Goal: Transaction & Acquisition: Book appointment/travel/reservation

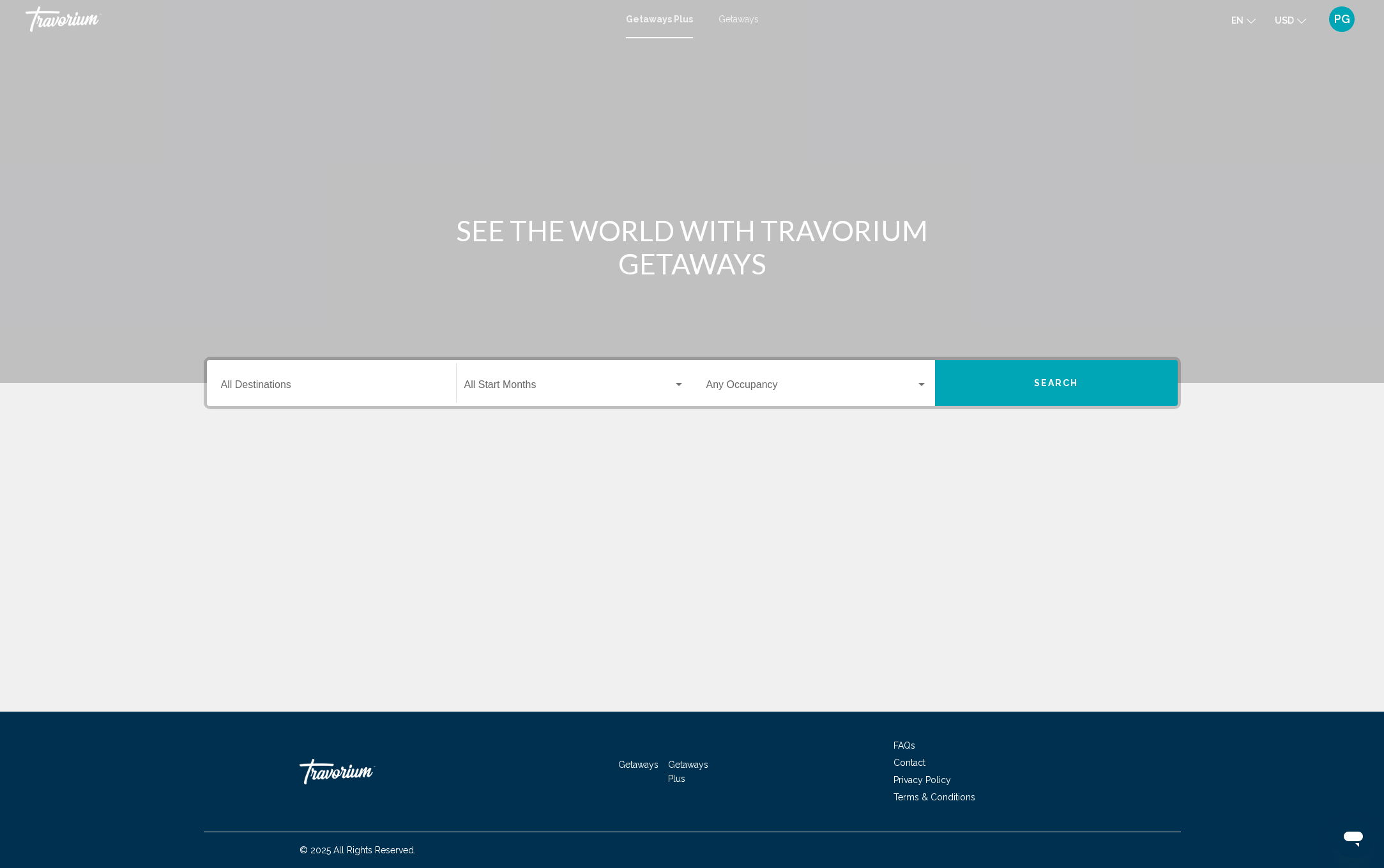
click at [295, 392] on input "Destination All Destinations" at bounding box center [331, 387] width 221 height 11
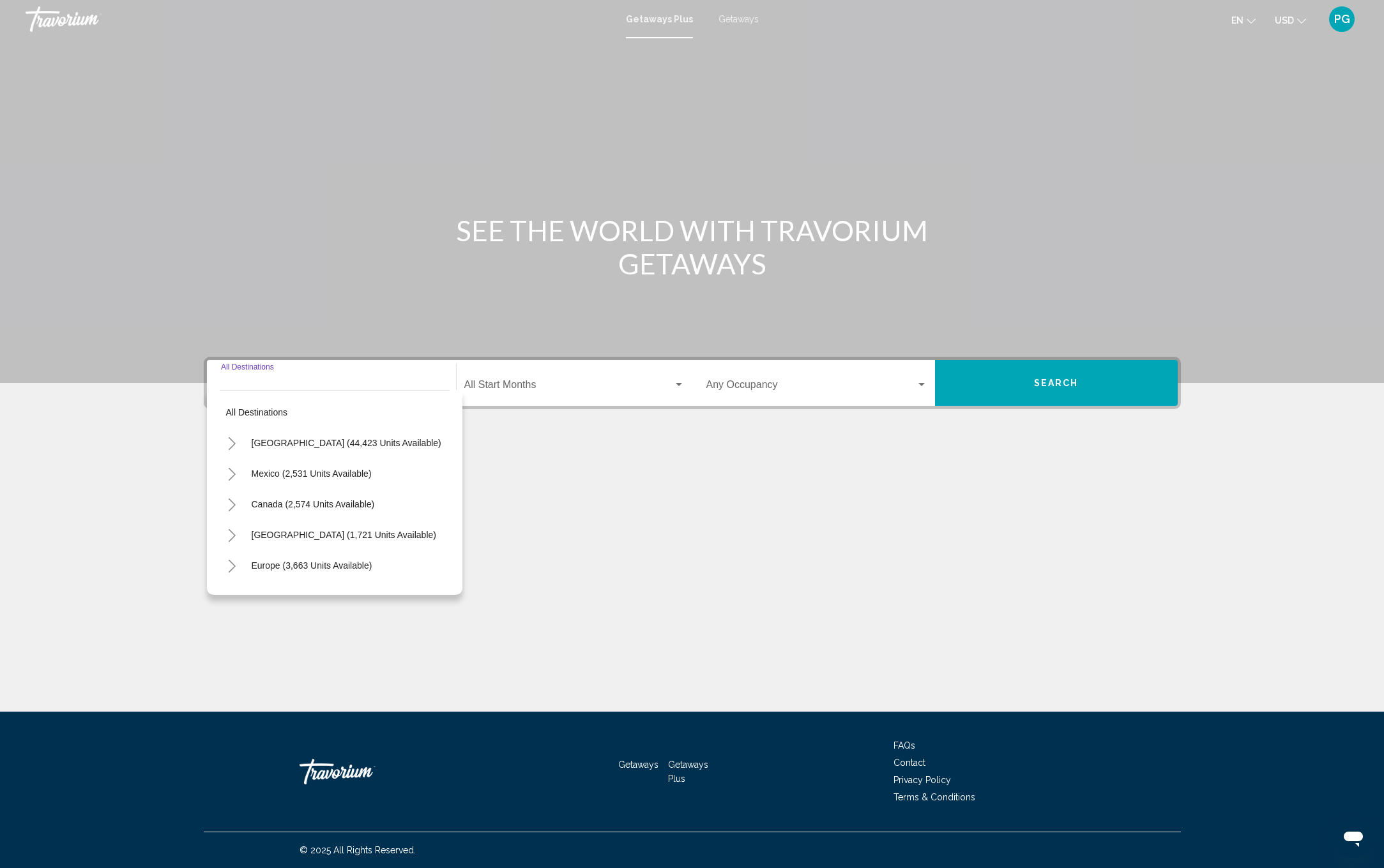
drag, startPoint x: 280, startPoint y: 475, endPoint x: 288, endPoint y: 478, distance: 8.5
click at [281, 475] on span "Mexico (2,531 units available)" at bounding box center [311, 474] width 120 height 10
type input "**********"
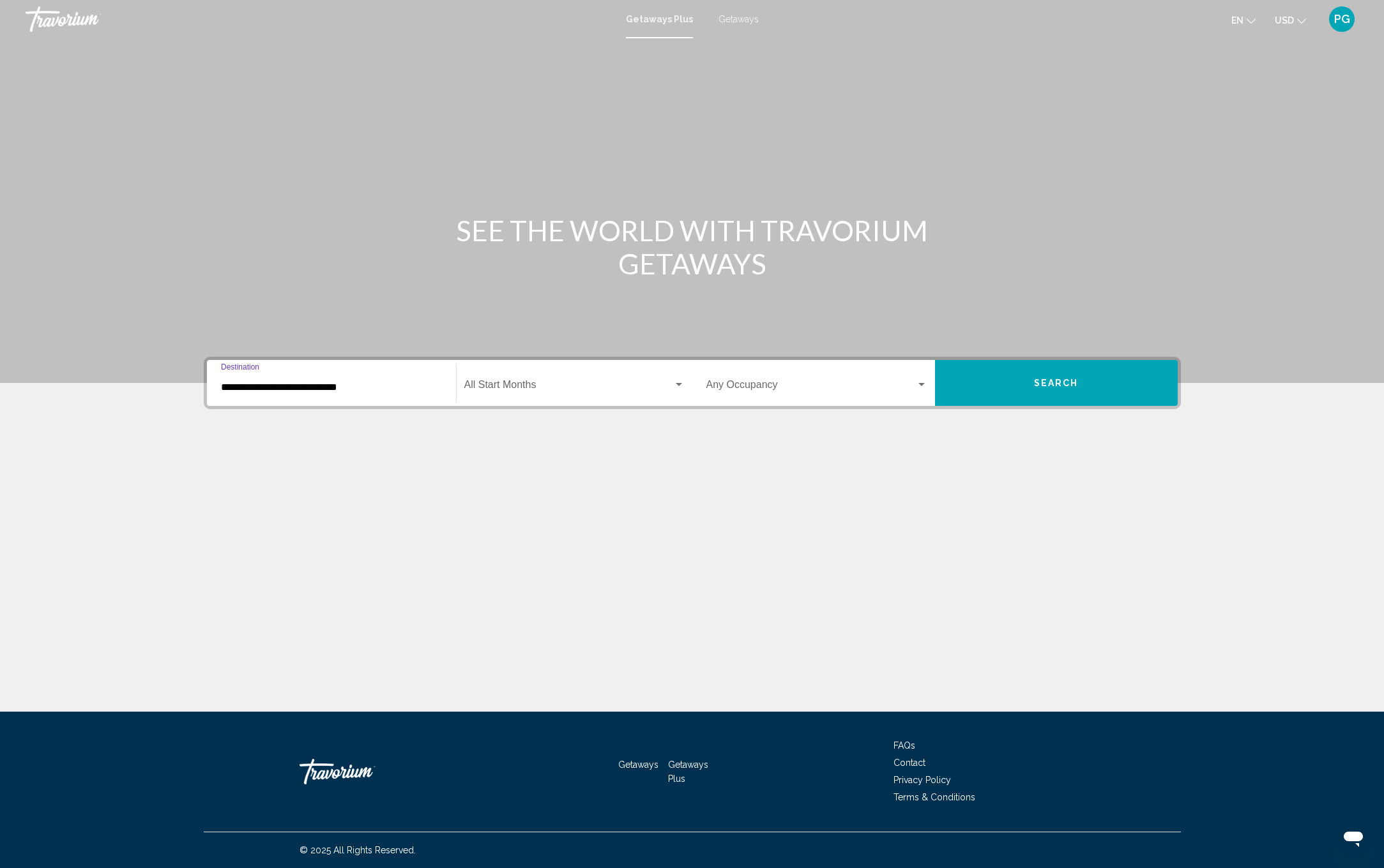
click at [925, 385] on div "Search widget" at bounding box center [921, 385] width 11 height 10
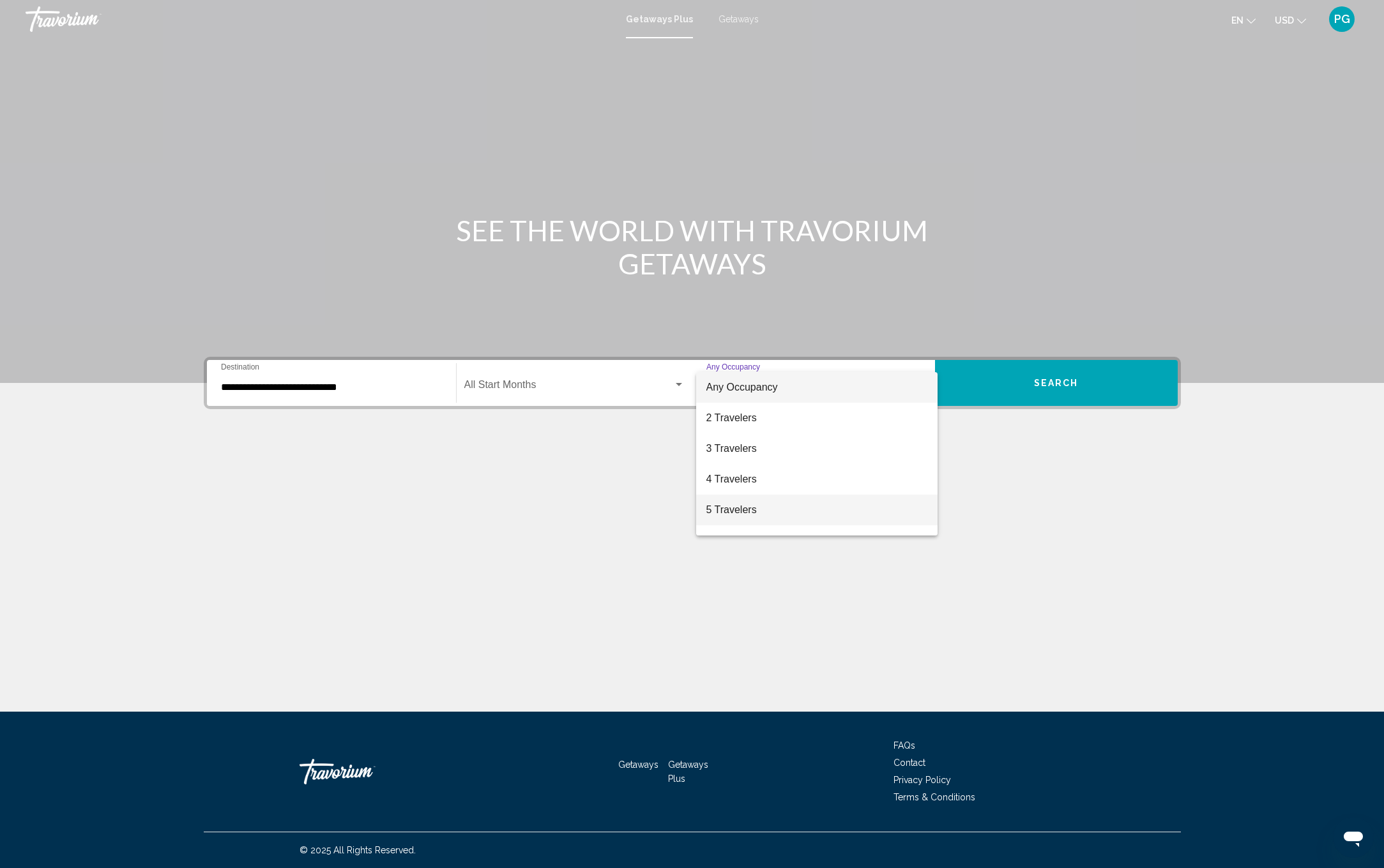
click at [753, 508] on span "5 Travelers" at bounding box center [816, 510] width 221 height 31
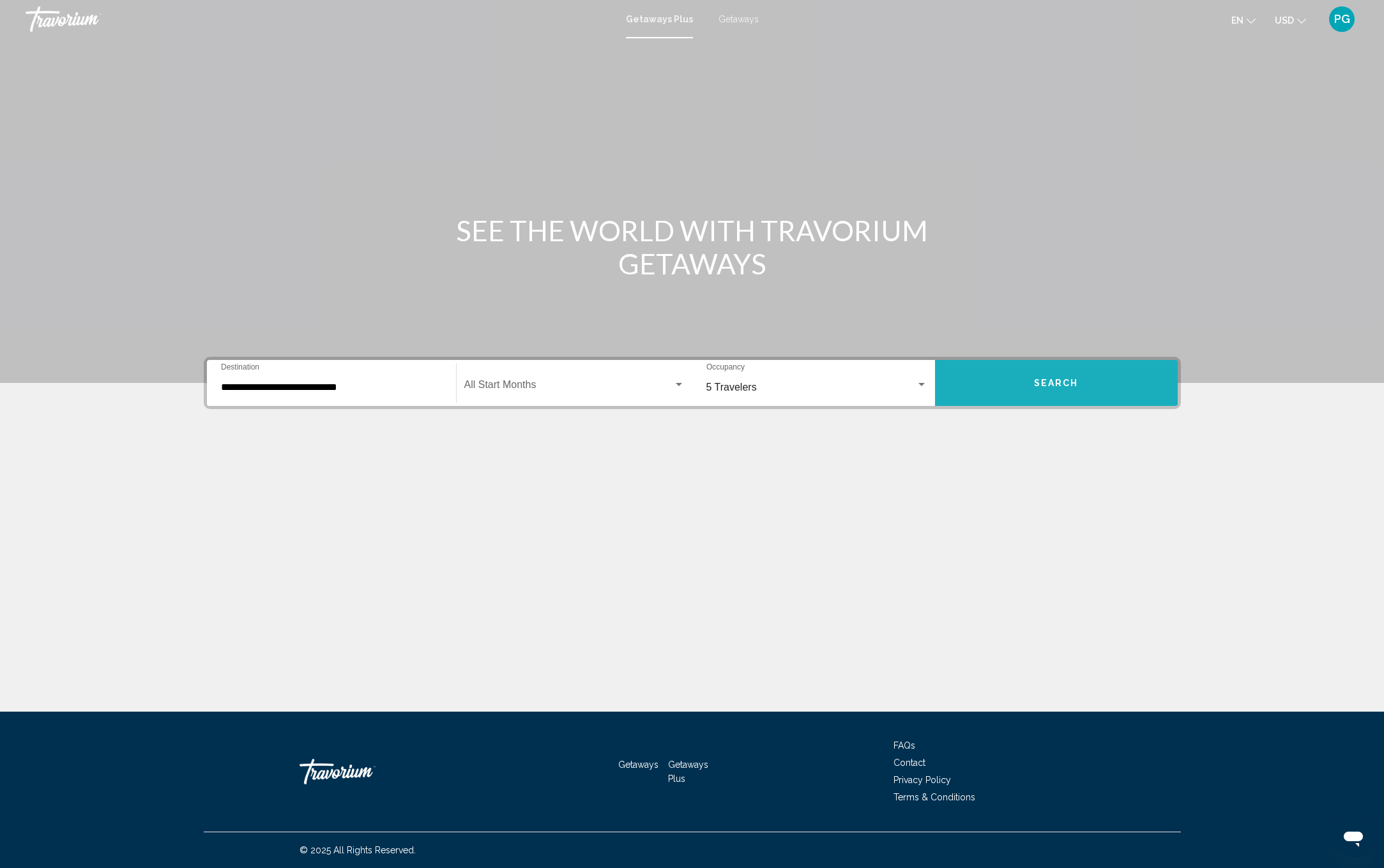
click at [1079, 388] on button "Search" at bounding box center [1056, 382] width 243 height 46
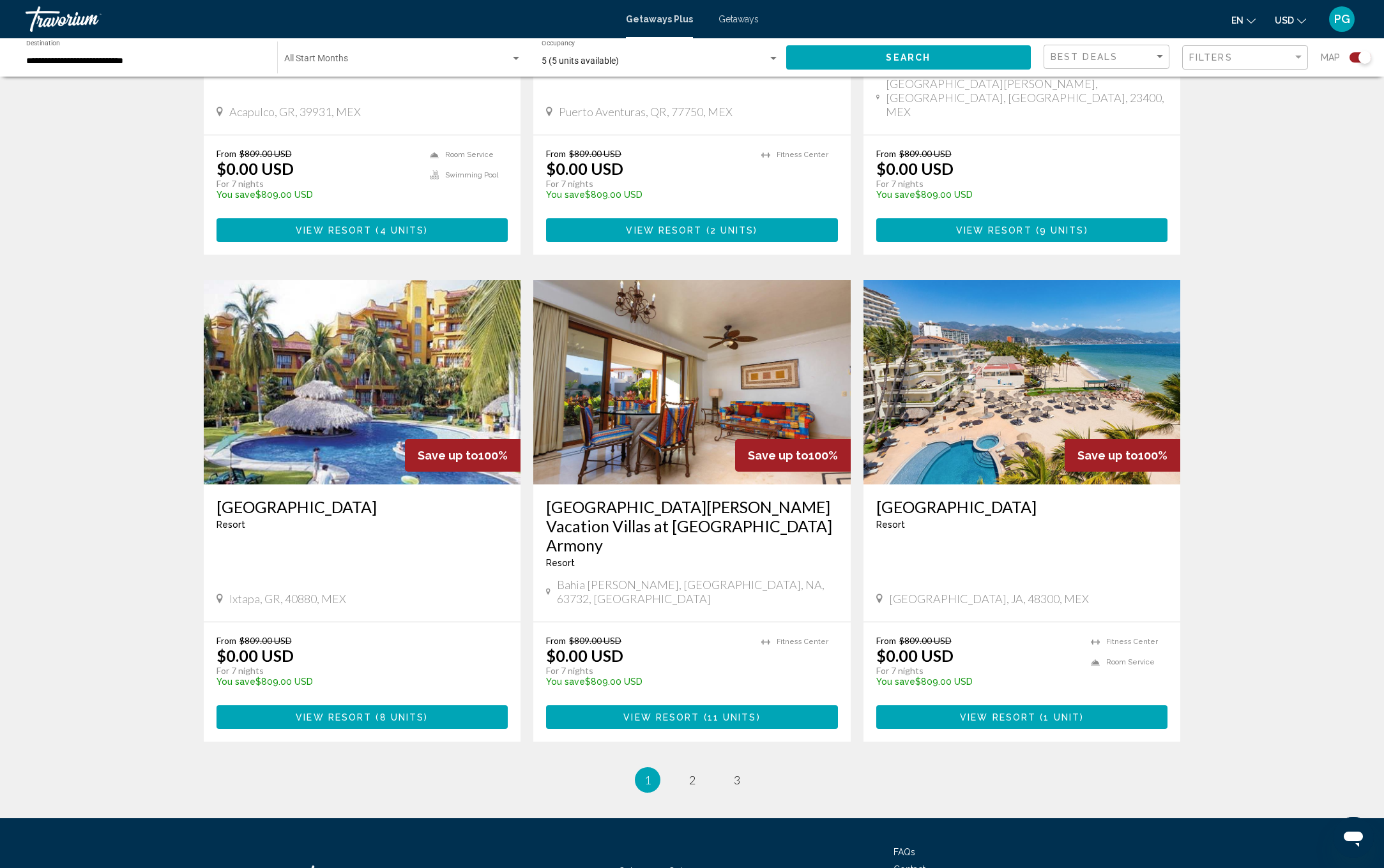
scroll to position [1653, 0]
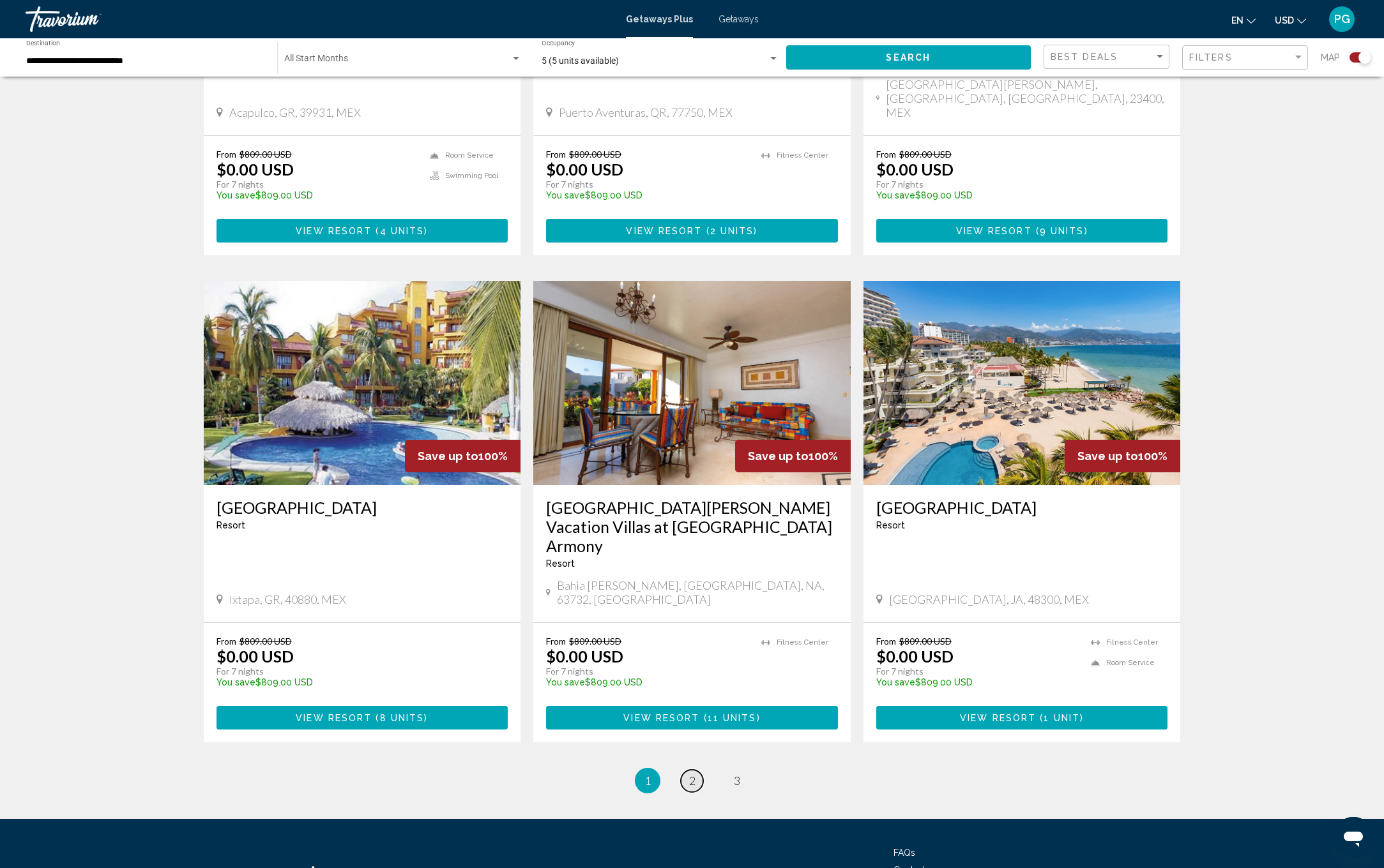
click at [692, 774] on span "2" at bounding box center [692, 780] width 6 height 14
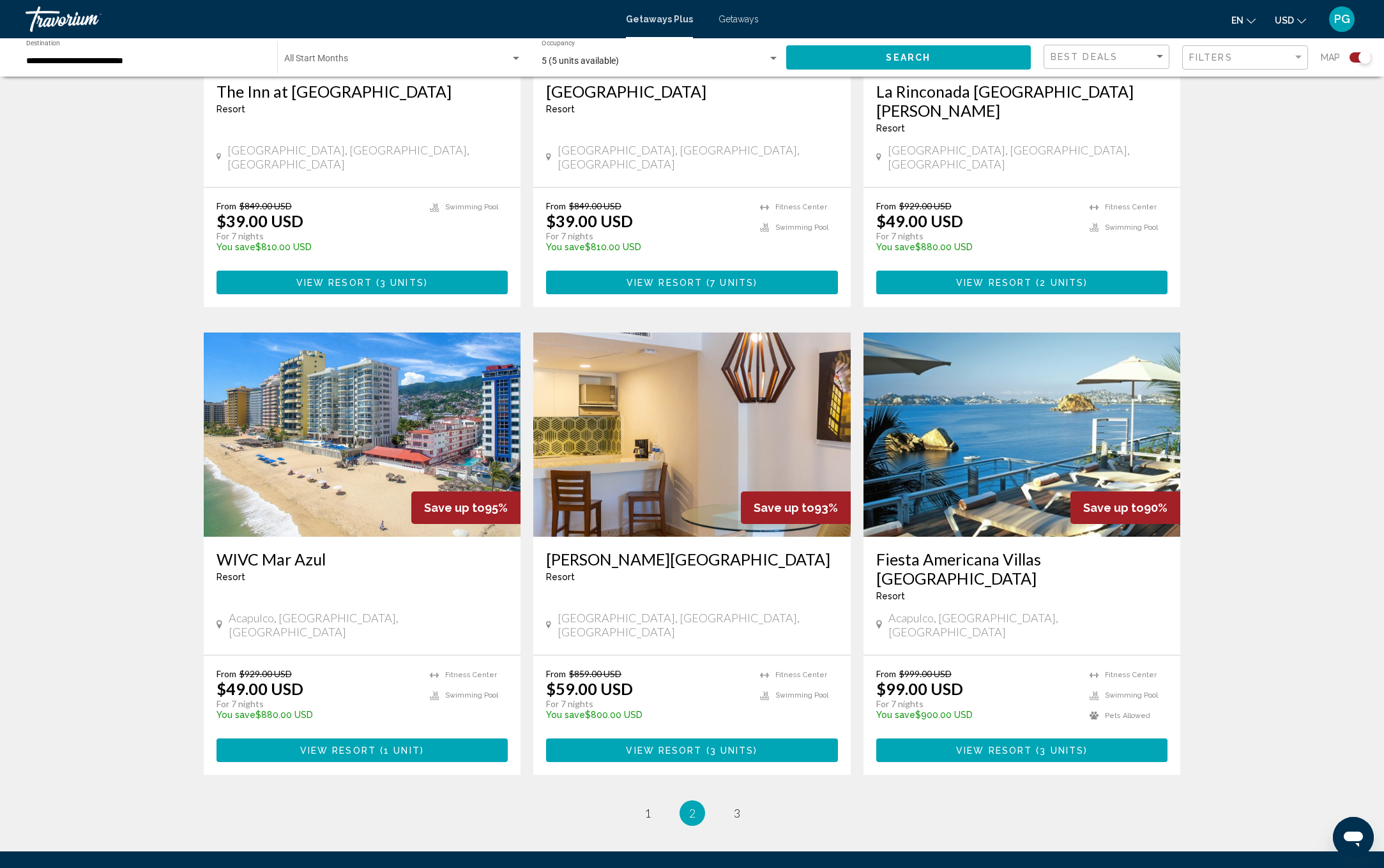
scroll to position [1595, 0]
click at [743, 803] on link "page 3" at bounding box center [737, 814] width 22 height 22
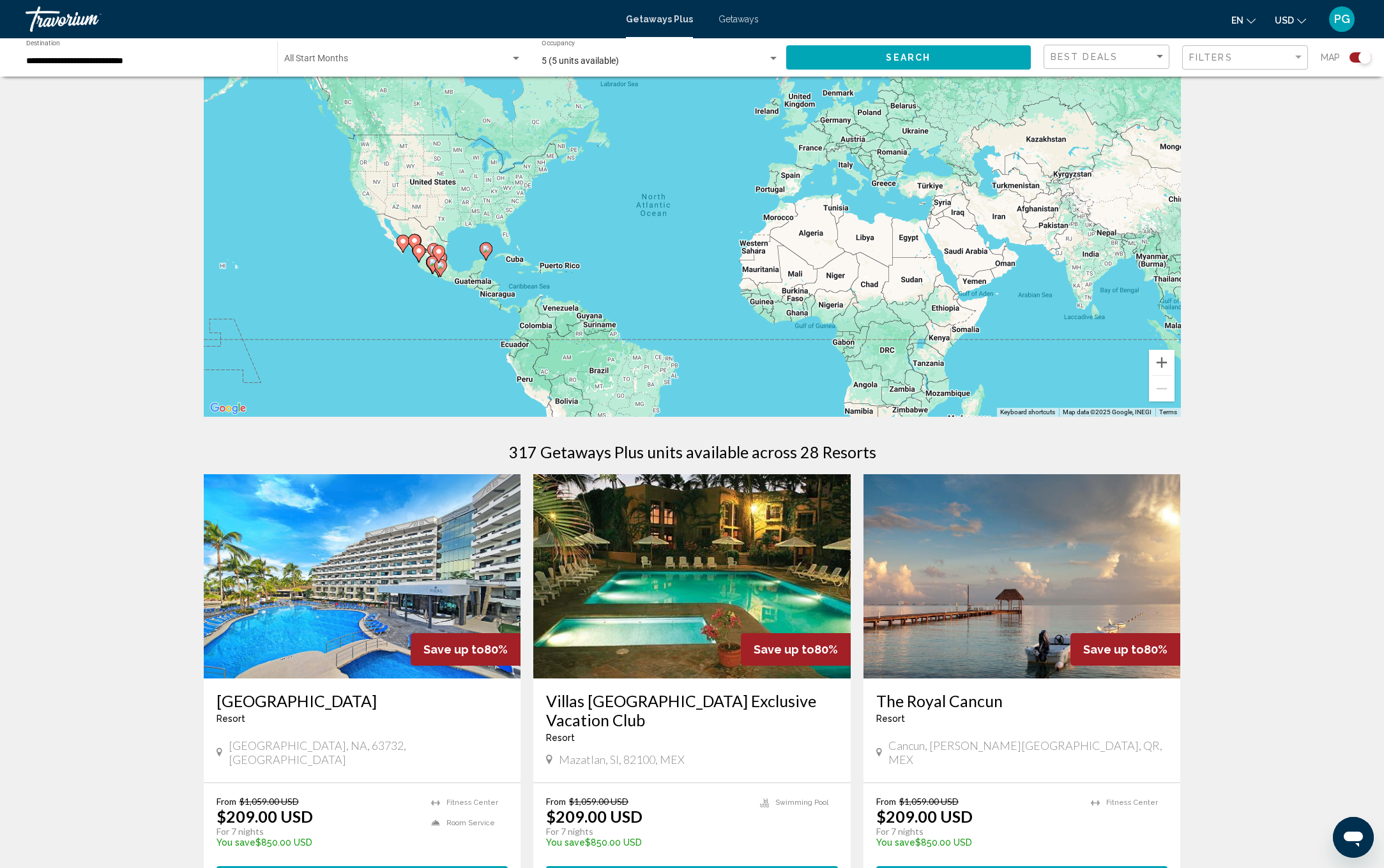
scroll to position [59, 0]
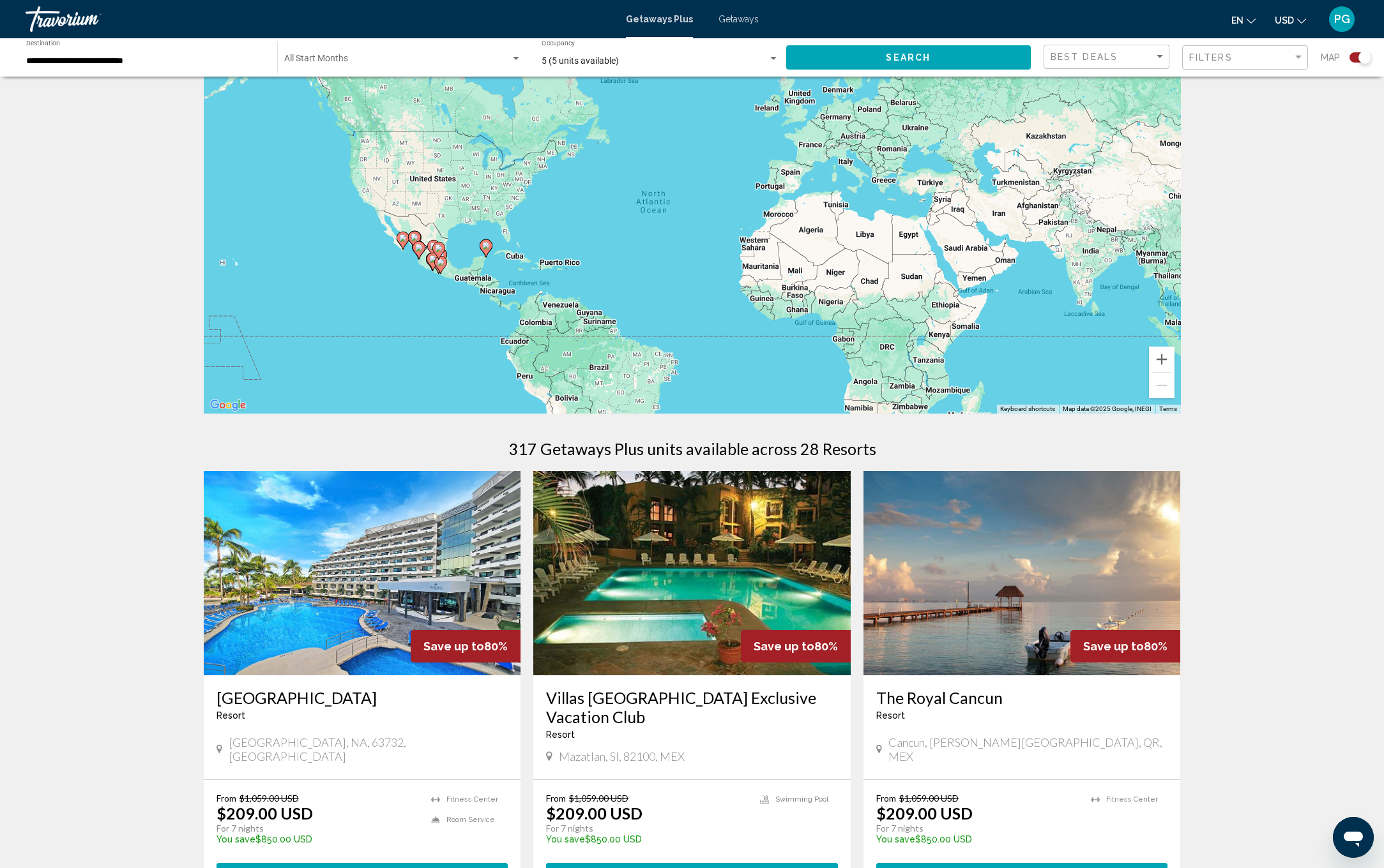
click at [731, 625] on img "Main content" at bounding box center [692, 573] width 317 height 204
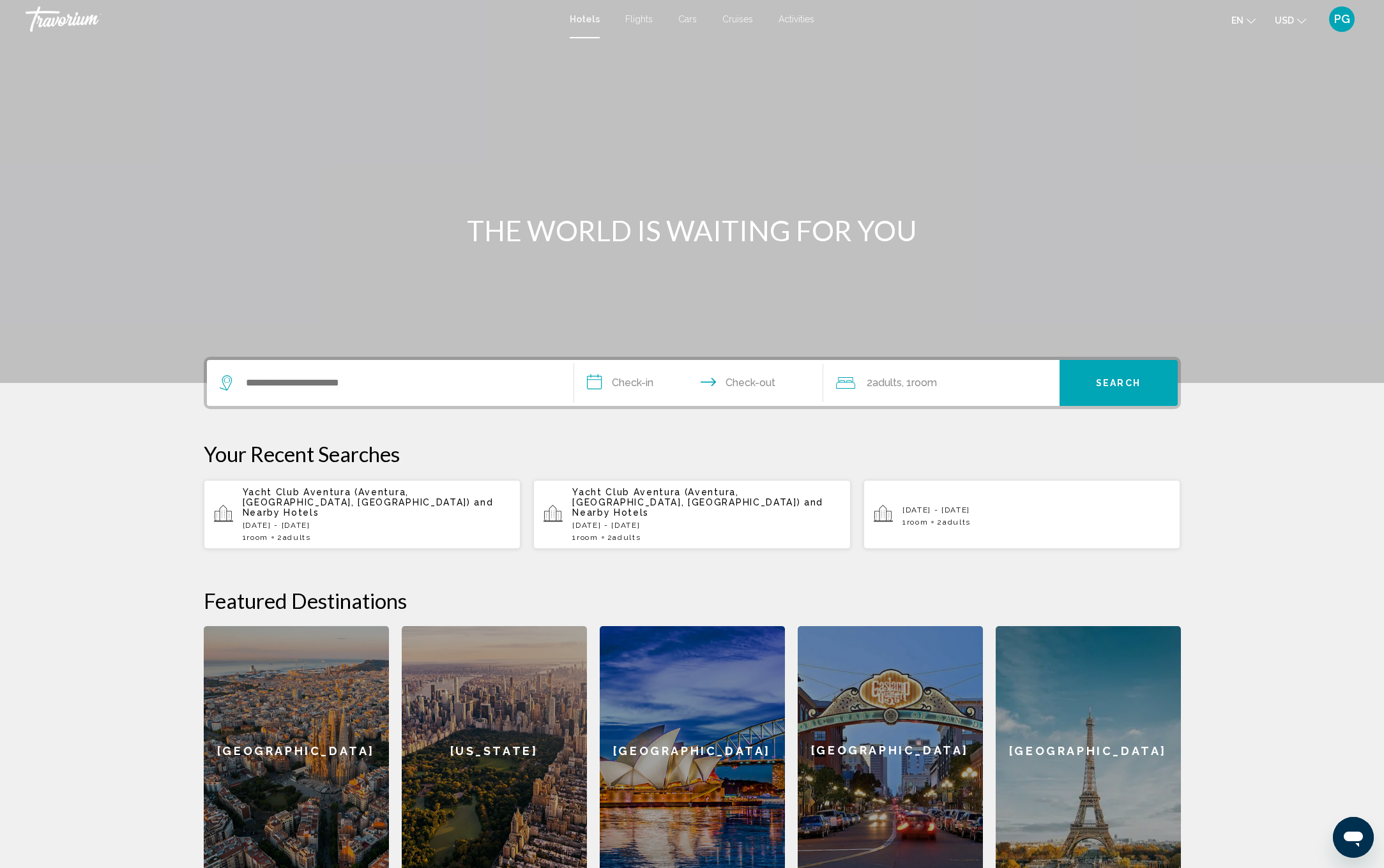
click at [343, 393] on div "Search widget" at bounding box center [390, 382] width 341 height 46
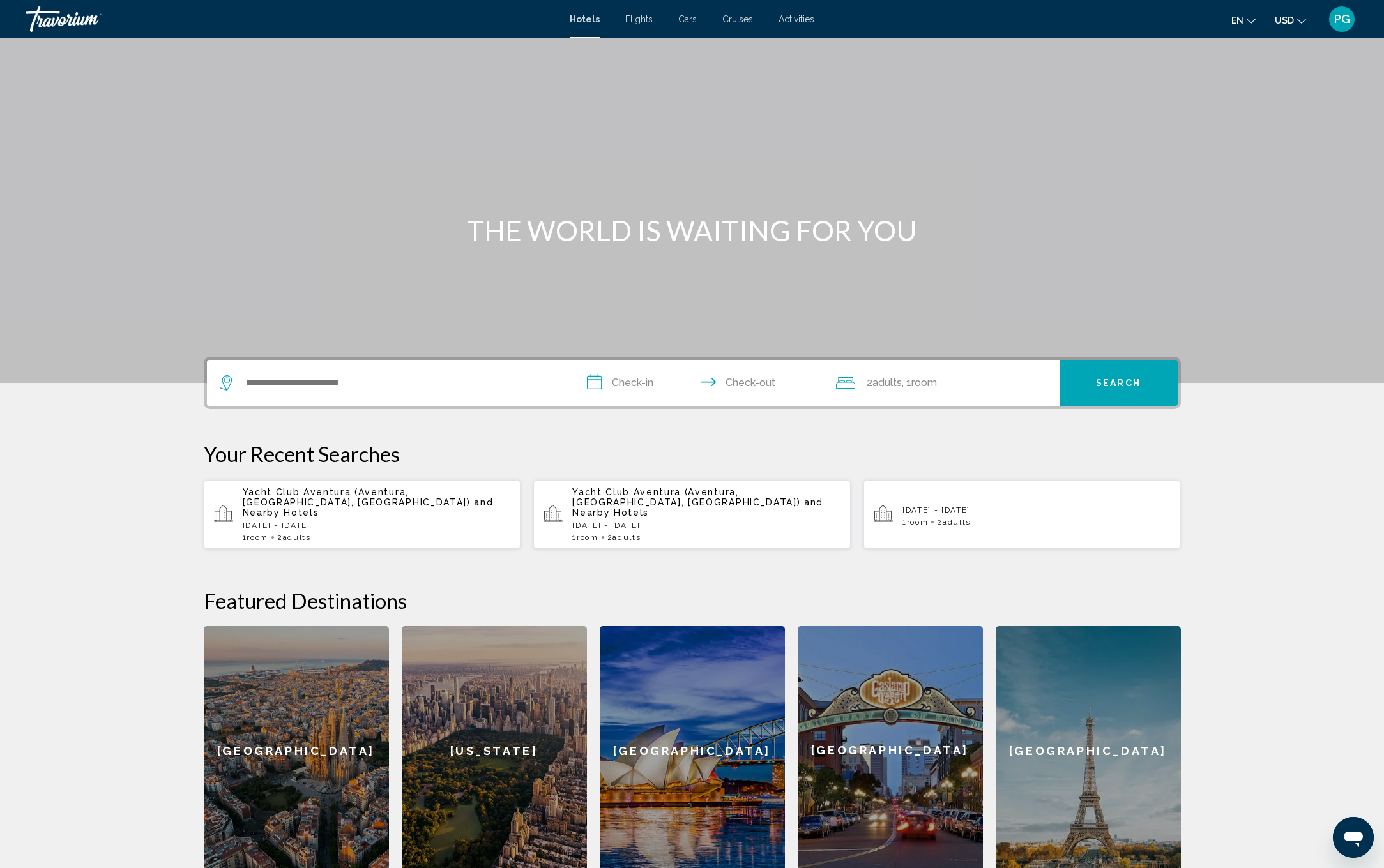
scroll to position [187, 0]
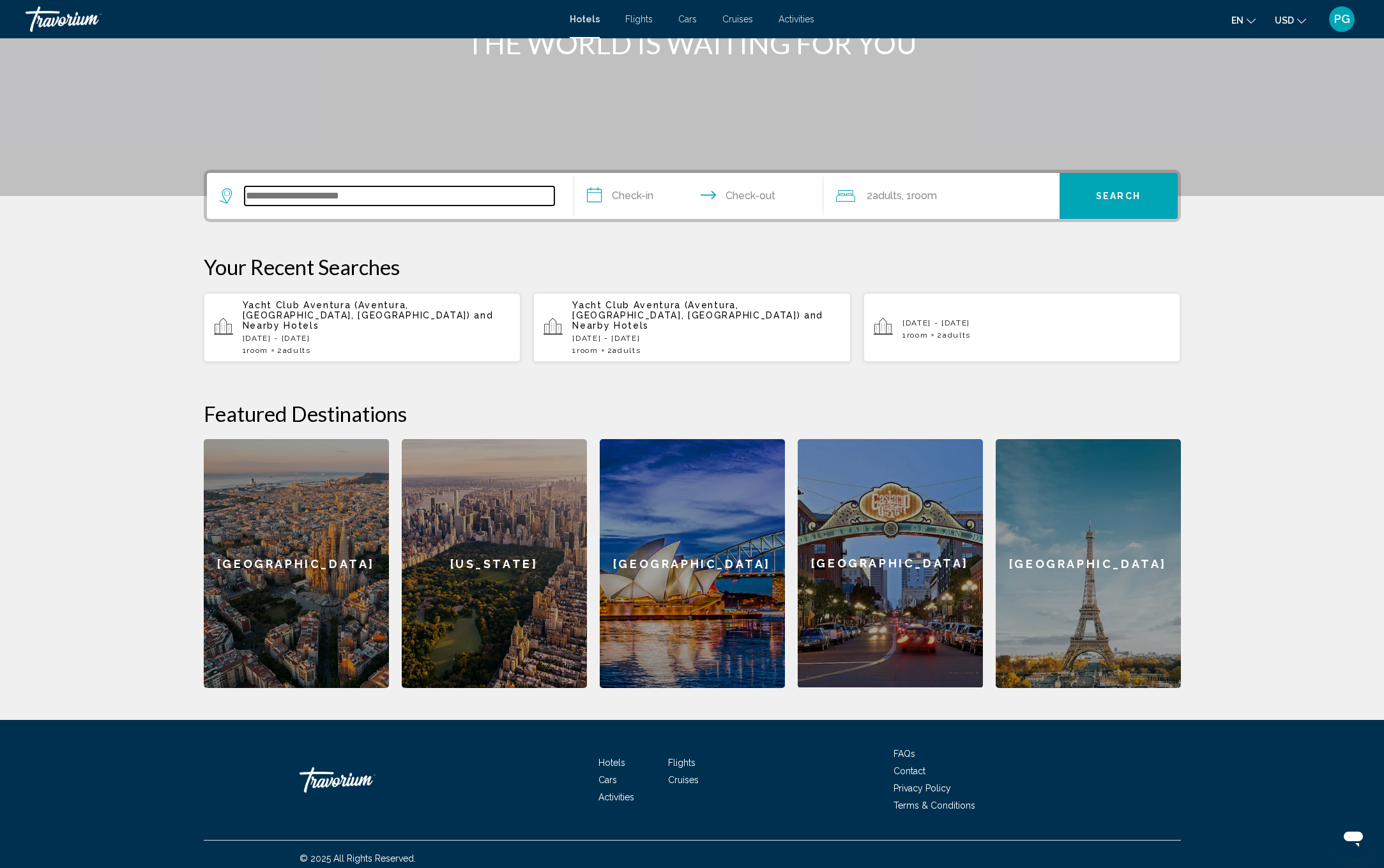
click at [314, 200] on input "Search widget" at bounding box center [399, 196] width 310 height 19
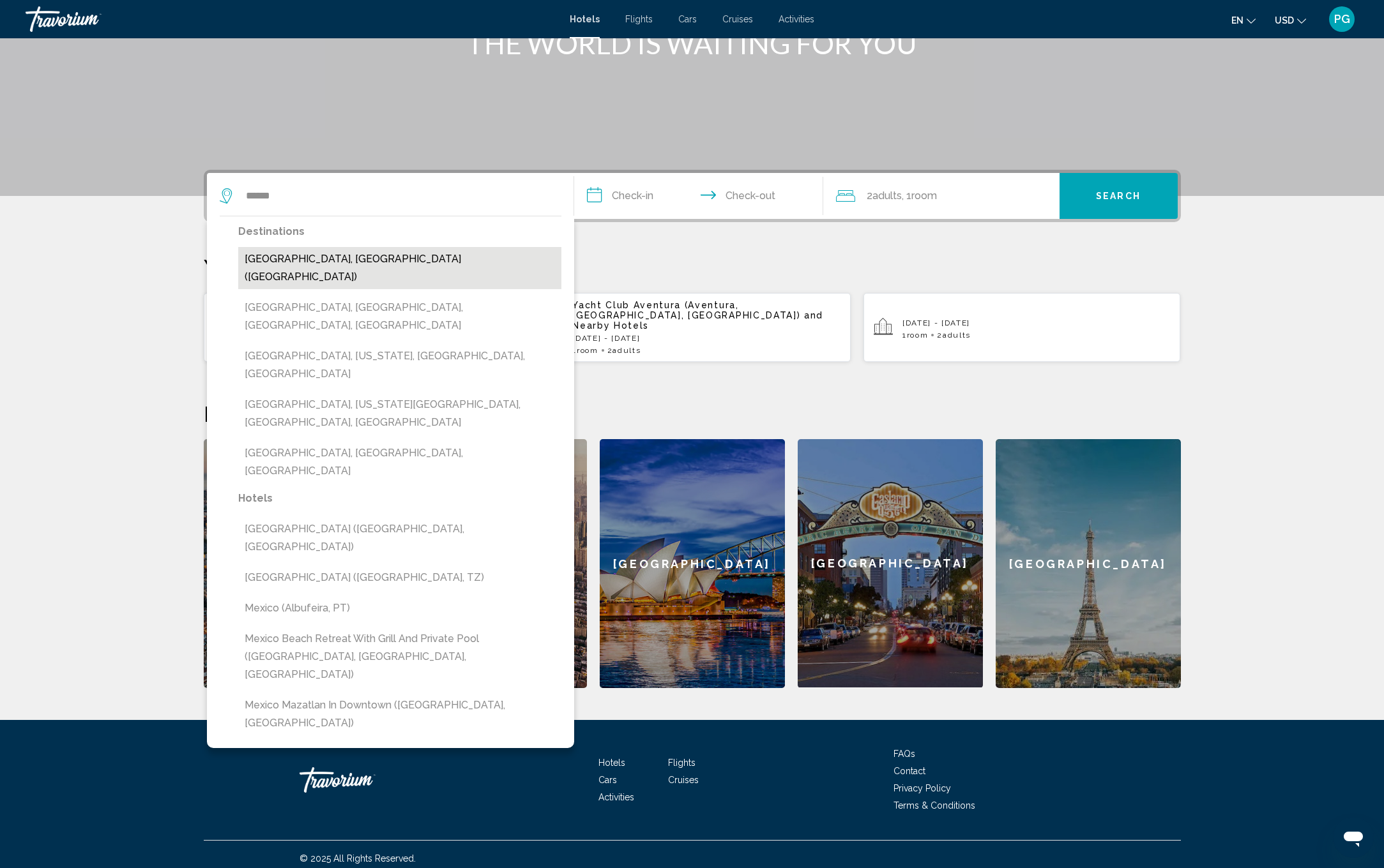
click at [310, 260] on button "[GEOGRAPHIC_DATA], [GEOGRAPHIC_DATA] ([GEOGRAPHIC_DATA])" at bounding box center [400, 268] width 323 height 42
type input "**********"
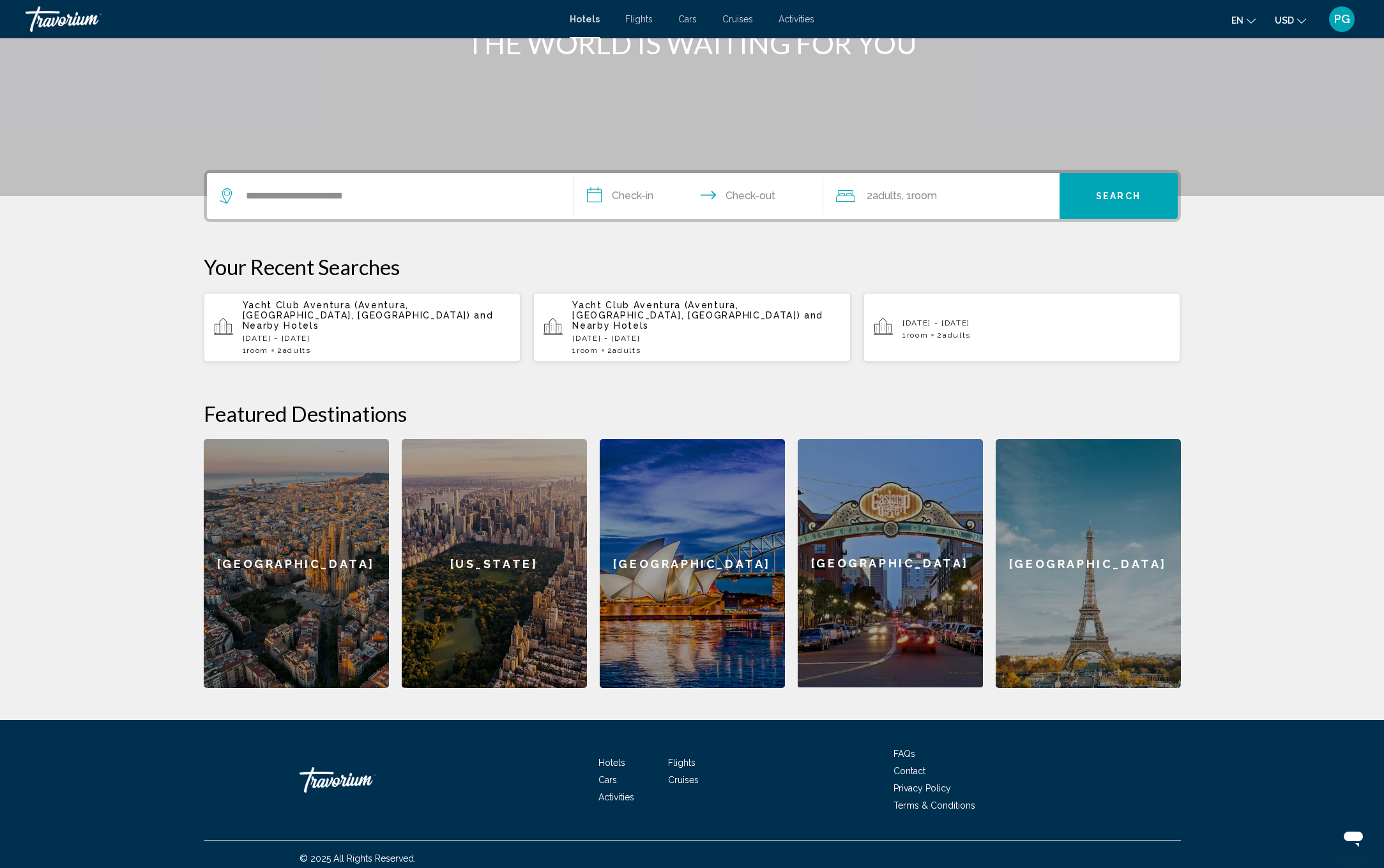
click at [655, 194] on input "**********" at bounding box center [701, 198] width 254 height 50
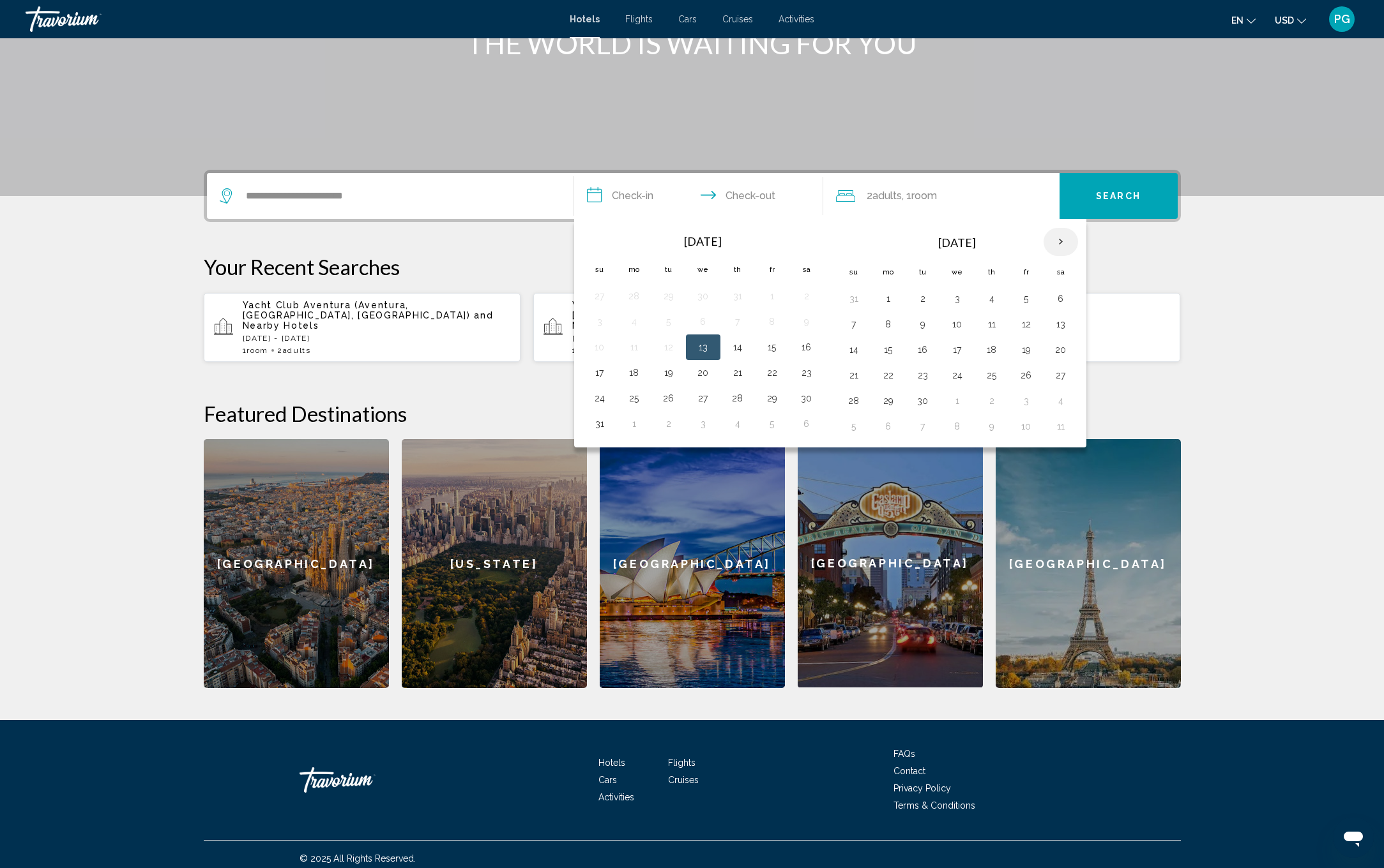
click at [1057, 242] on th "Next month" at bounding box center [1060, 242] width 35 height 28
drag, startPoint x: 849, startPoint y: 398, endPoint x: 866, endPoint y: 412, distance: 22.0
click at [849, 398] on button "23" at bounding box center [853, 401] width 20 height 18
drag, startPoint x: 856, startPoint y: 422, endPoint x: 891, endPoint y: 438, distance: 38.5
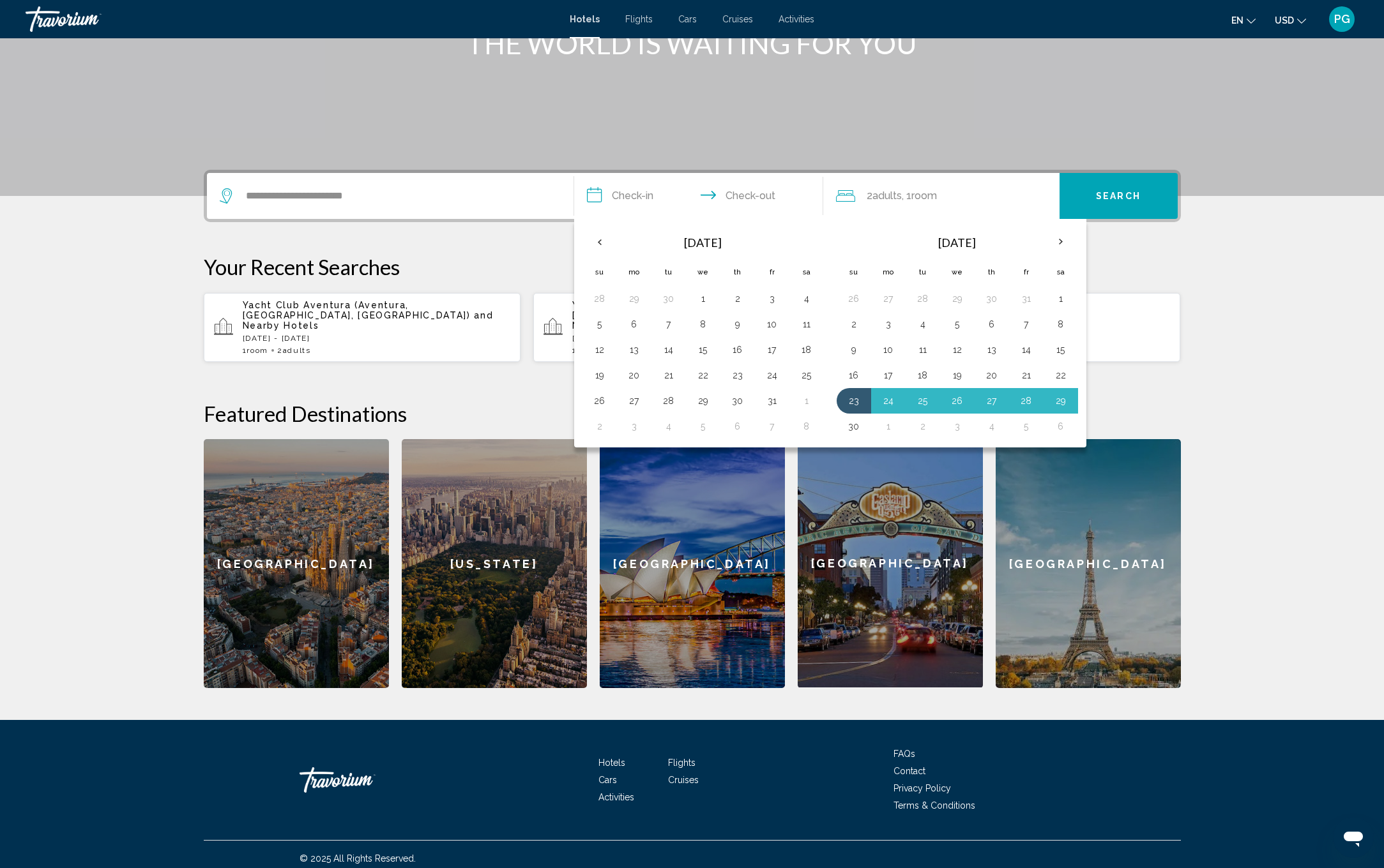
click at [856, 422] on button "30" at bounding box center [853, 426] width 20 height 18
type input "**********"
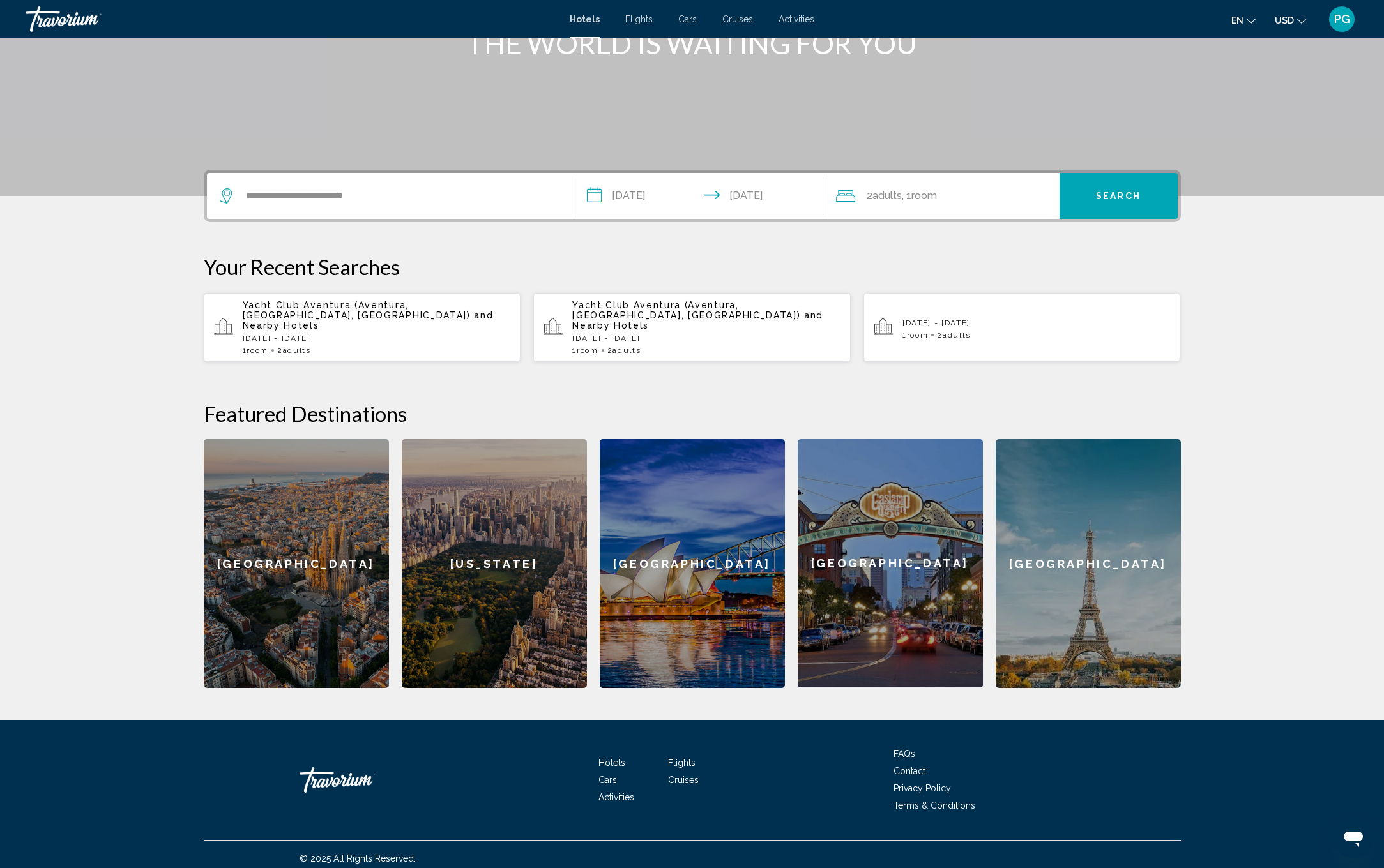
click at [1005, 196] on div "2 Adult Adults , 1 Room rooms" at bounding box center [948, 196] width 223 height 18
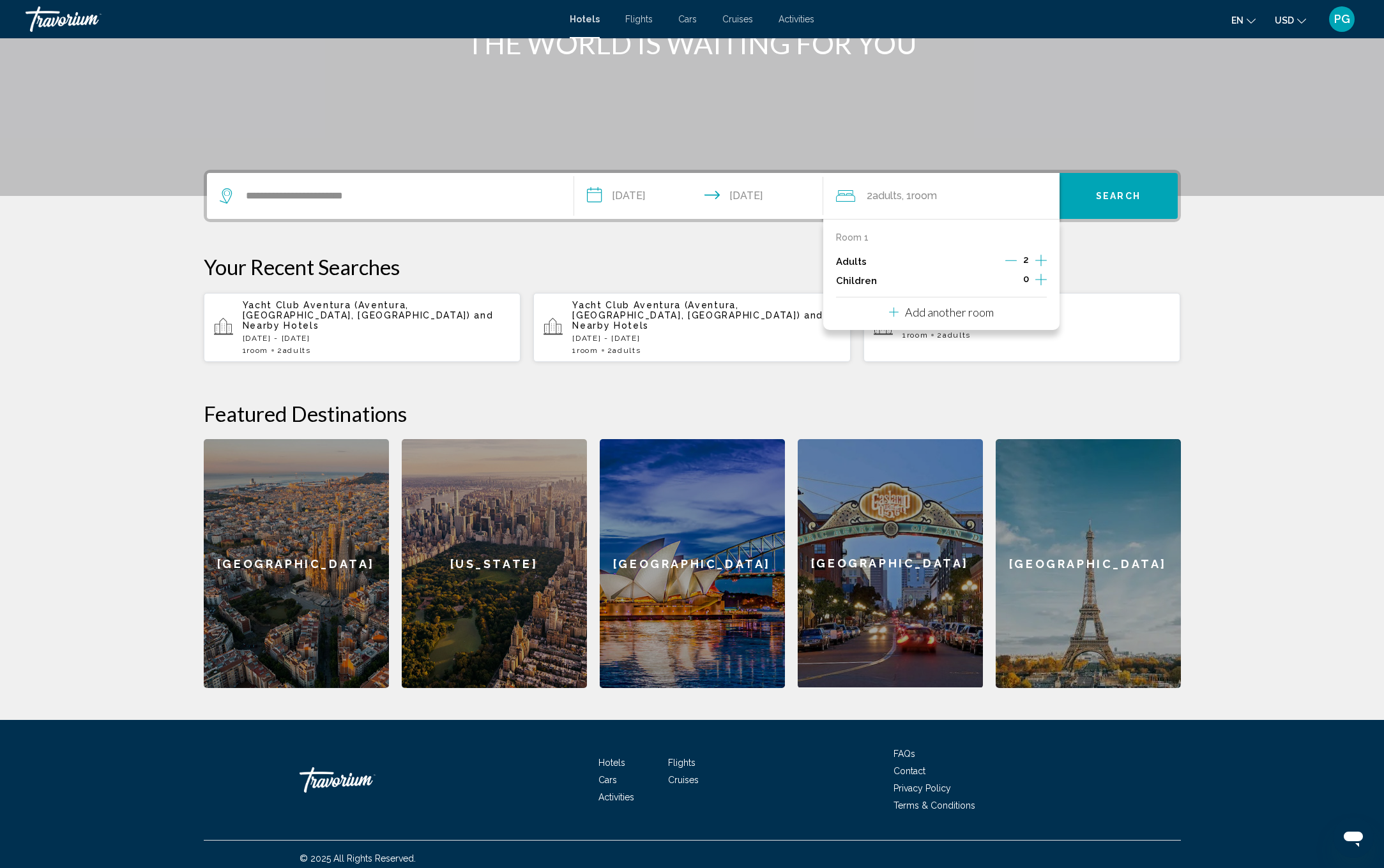
click at [1044, 257] on icon "Increment adults" at bounding box center [1041, 260] width 11 height 15
click at [1043, 257] on icon "Increment adults" at bounding box center [1041, 260] width 11 height 15
click at [1015, 259] on icon "Decrement adults" at bounding box center [1011, 260] width 11 height 11
click at [1015, 259] on icon "Decrement adults" at bounding box center [1010, 260] width 11 height 11
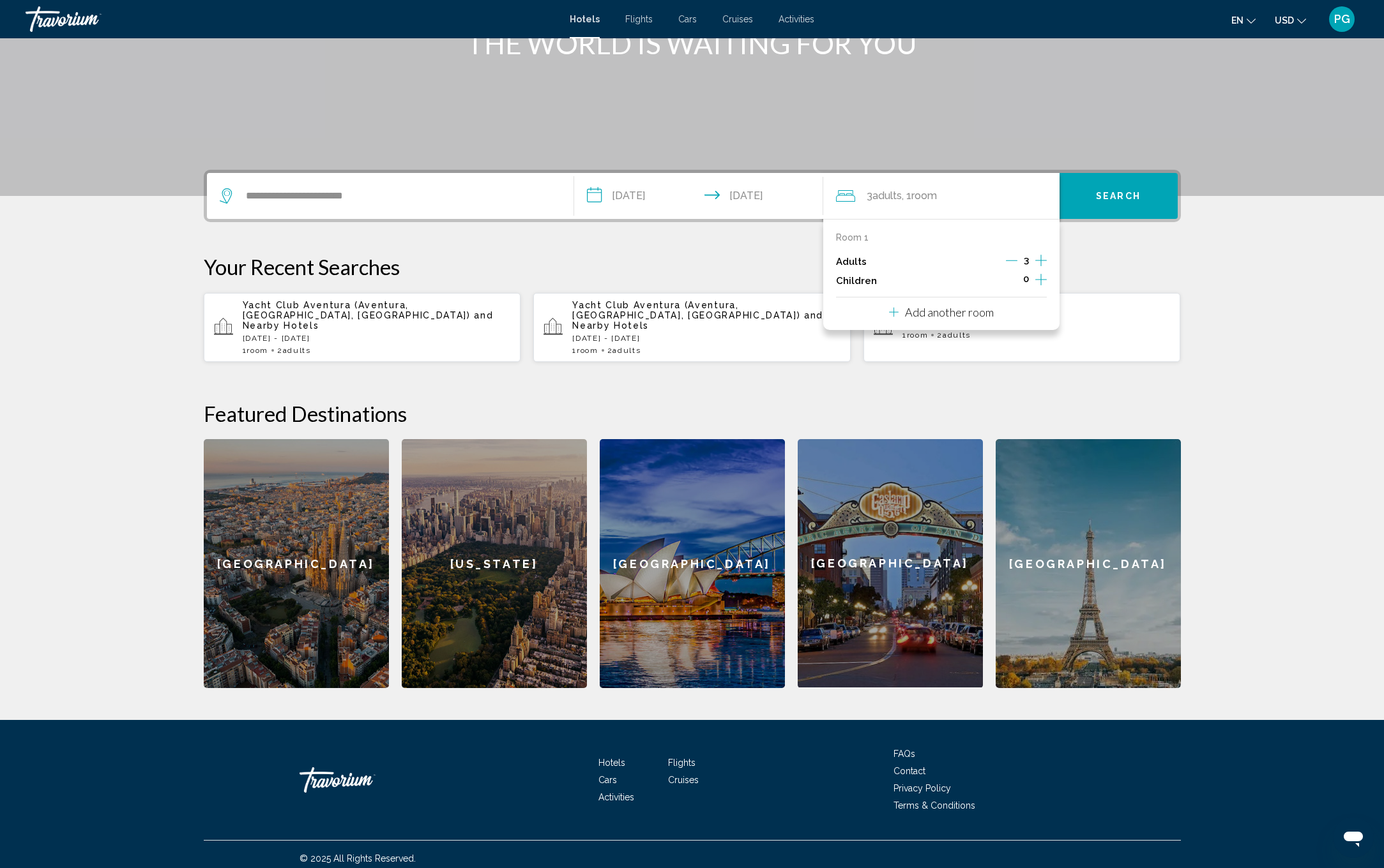
click at [1043, 279] on icon "Increment children" at bounding box center [1041, 279] width 11 height 15
click at [992, 336] on div "Age" at bounding box center [996, 320] width 84 height 45
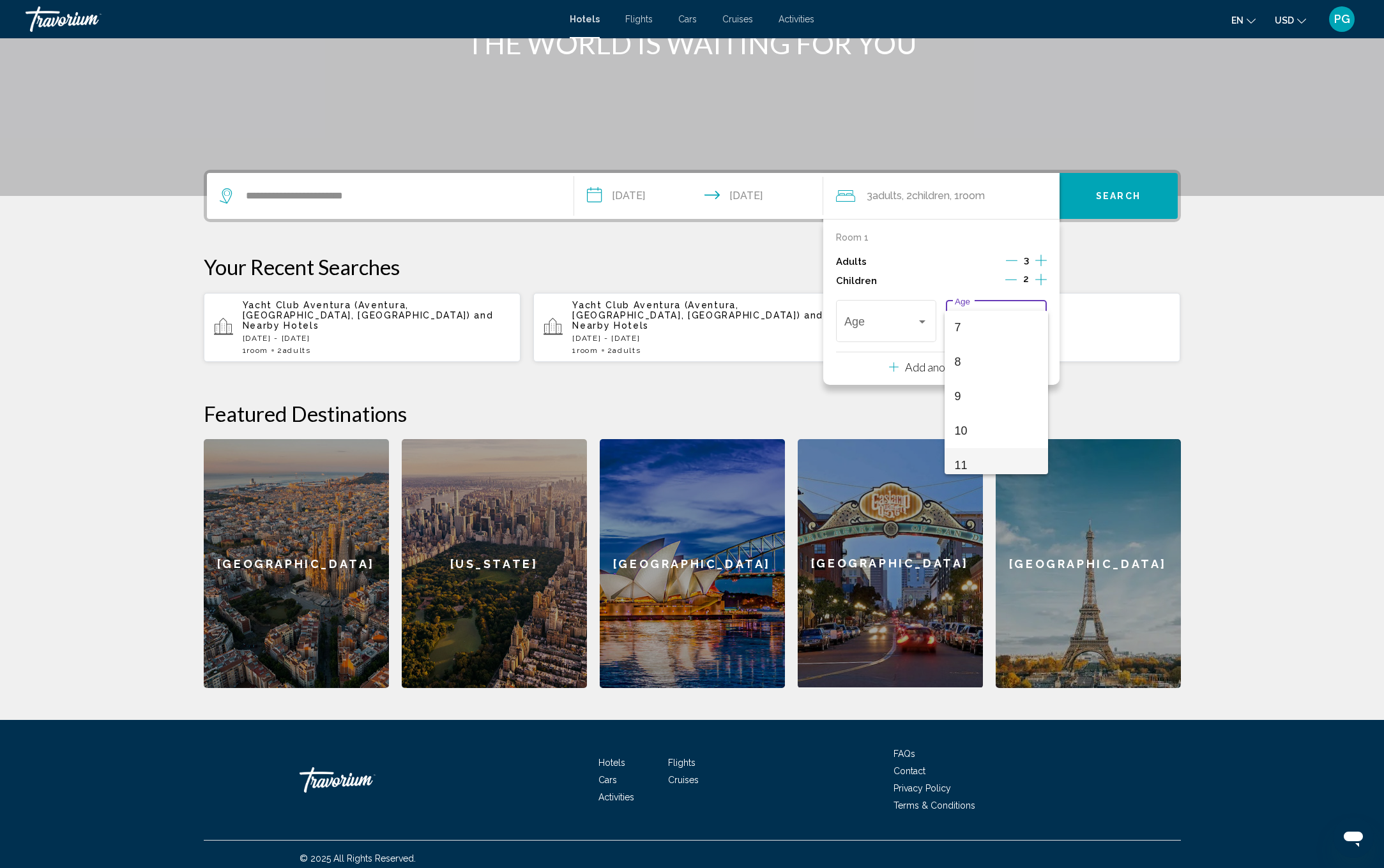
scroll to position [187, 1]
click at [964, 461] on span "11" at bounding box center [996, 465] width 84 height 35
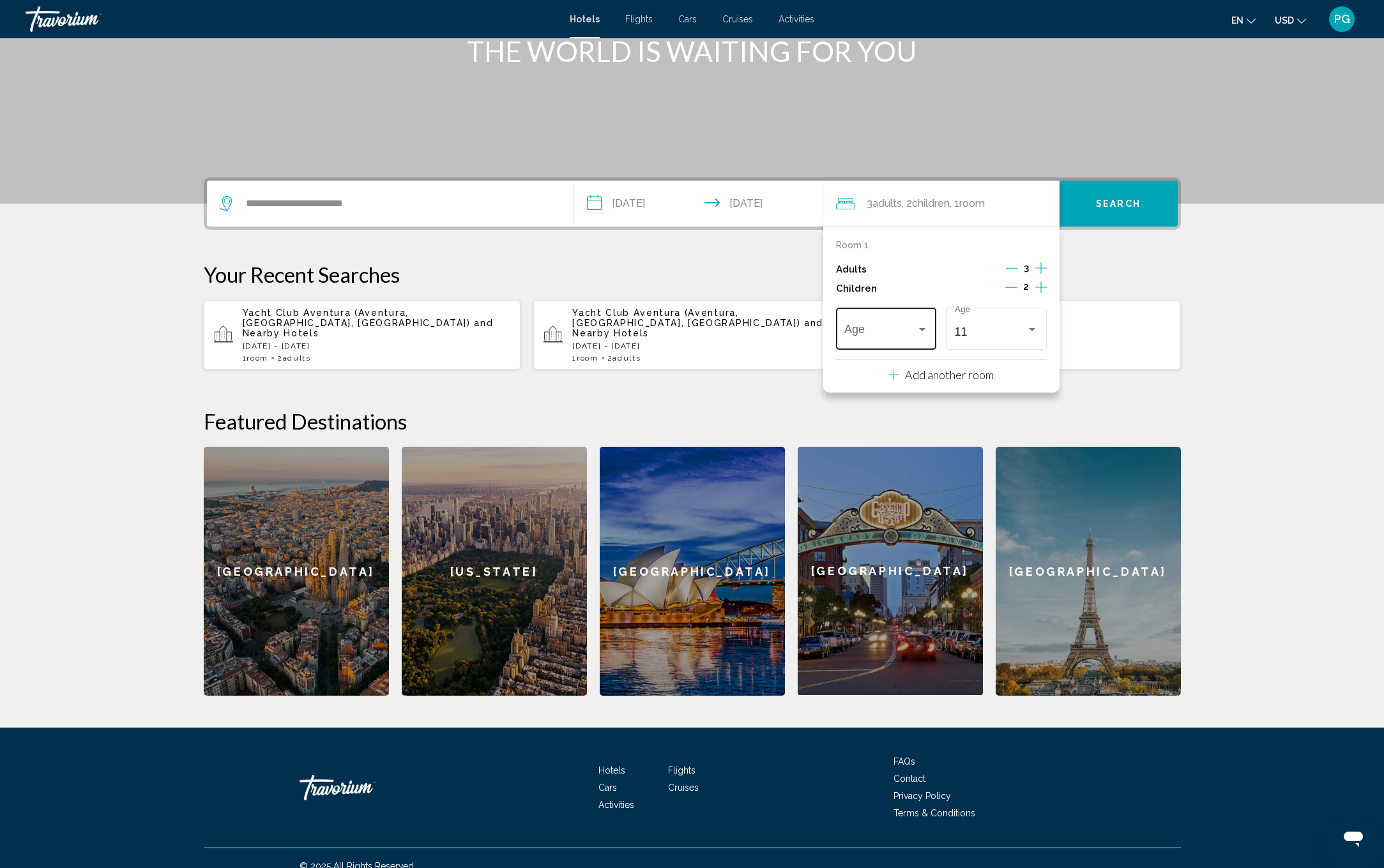
click at [917, 335] on div "Travelers: 3 adults, 2 children" at bounding box center [922, 329] width 11 height 10
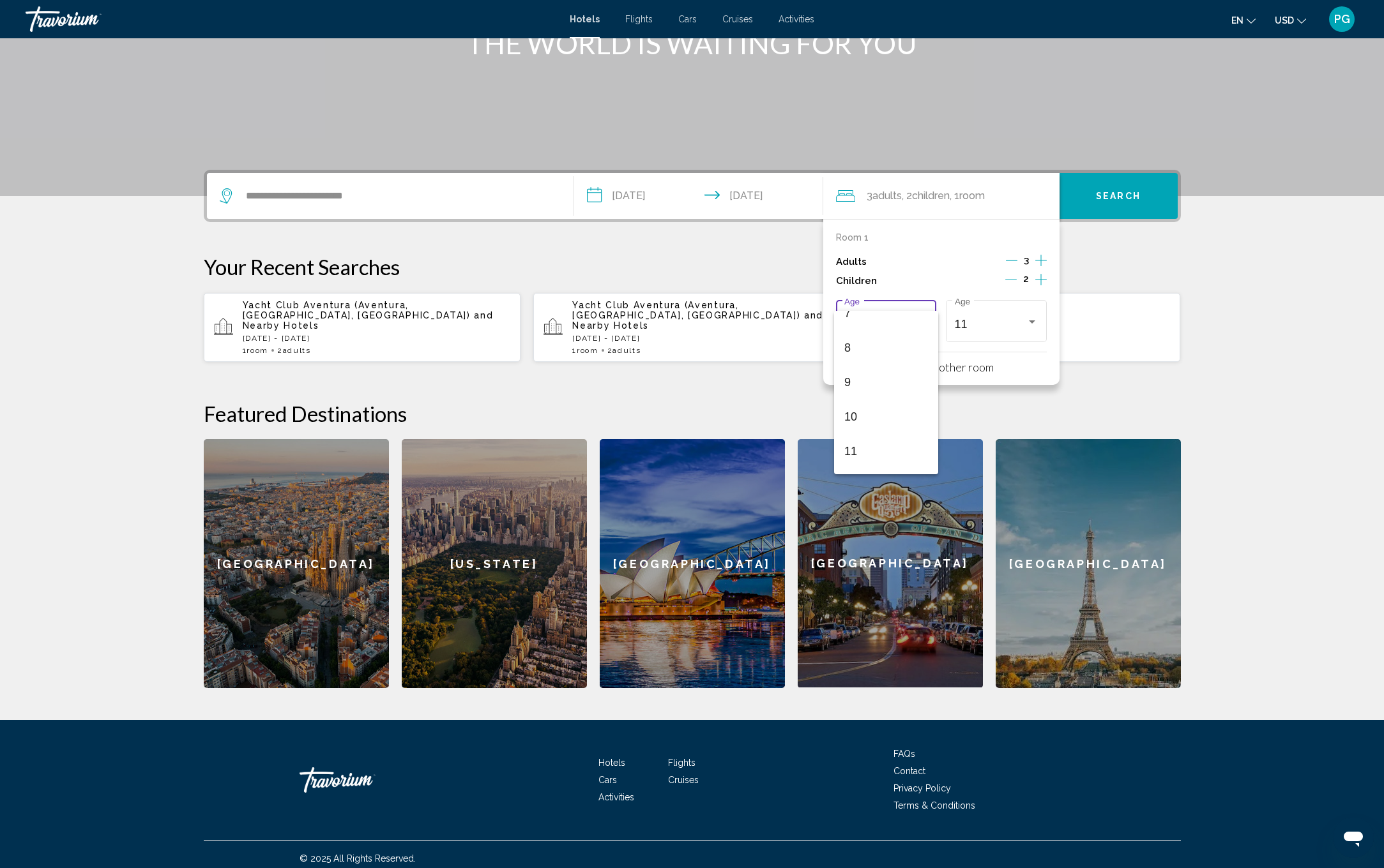
scroll to position [383, 0]
click at [868, 397] on span "13" at bounding box center [886, 393] width 84 height 35
click at [986, 372] on p "Add another room" at bounding box center [949, 366] width 89 height 14
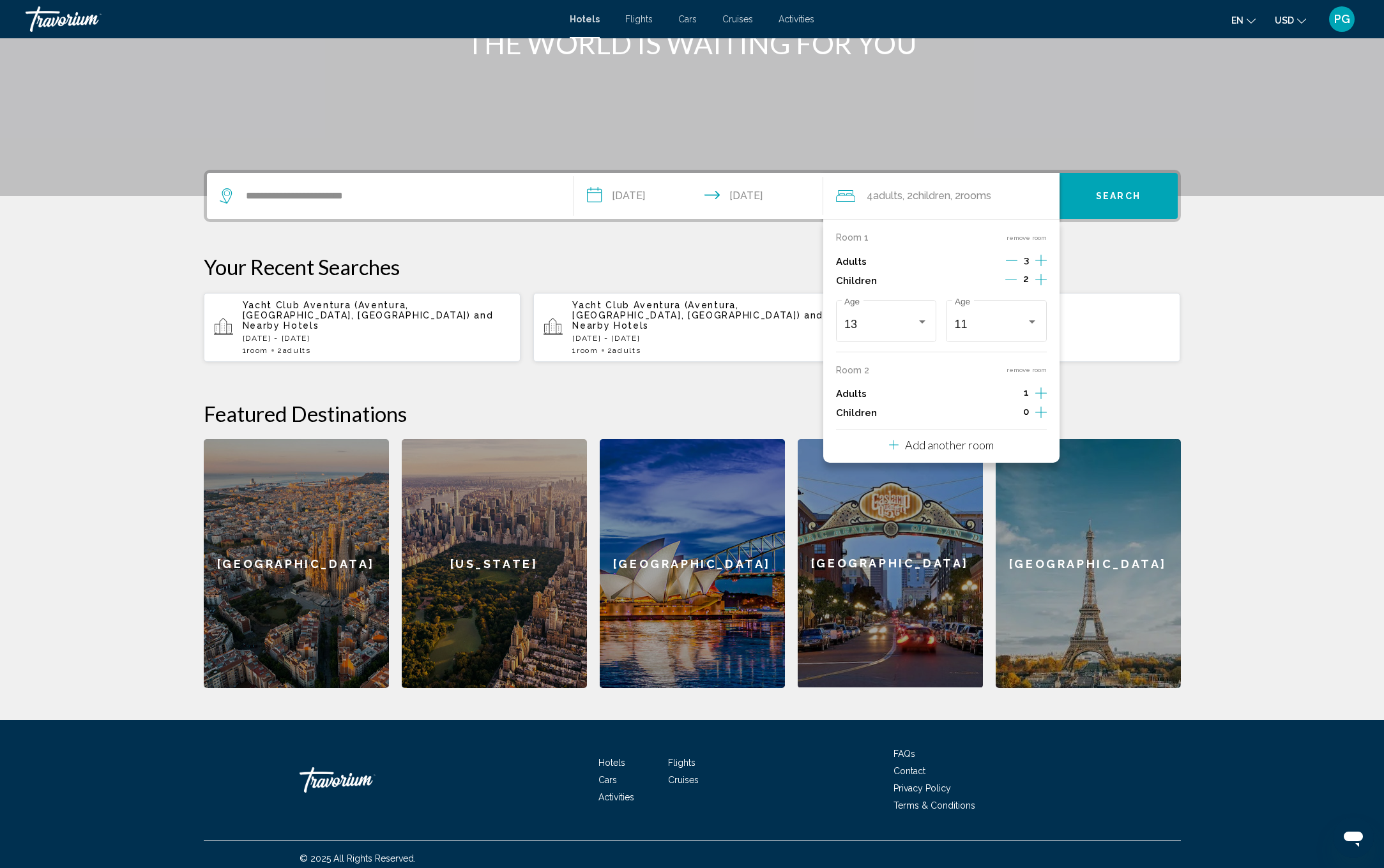
click at [1017, 263] on div "3" at bounding box center [1026, 262] width 41 height 19
click at [1017, 258] on icon "Decrement adults" at bounding box center [1011, 260] width 11 height 11
click at [1013, 279] on icon "Decrement children" at bounding box center [1010, 279] width 11 height 11
click at [1038, 420] on icon "Increment children" at bounding box center [1041, 412] width 11 height 15
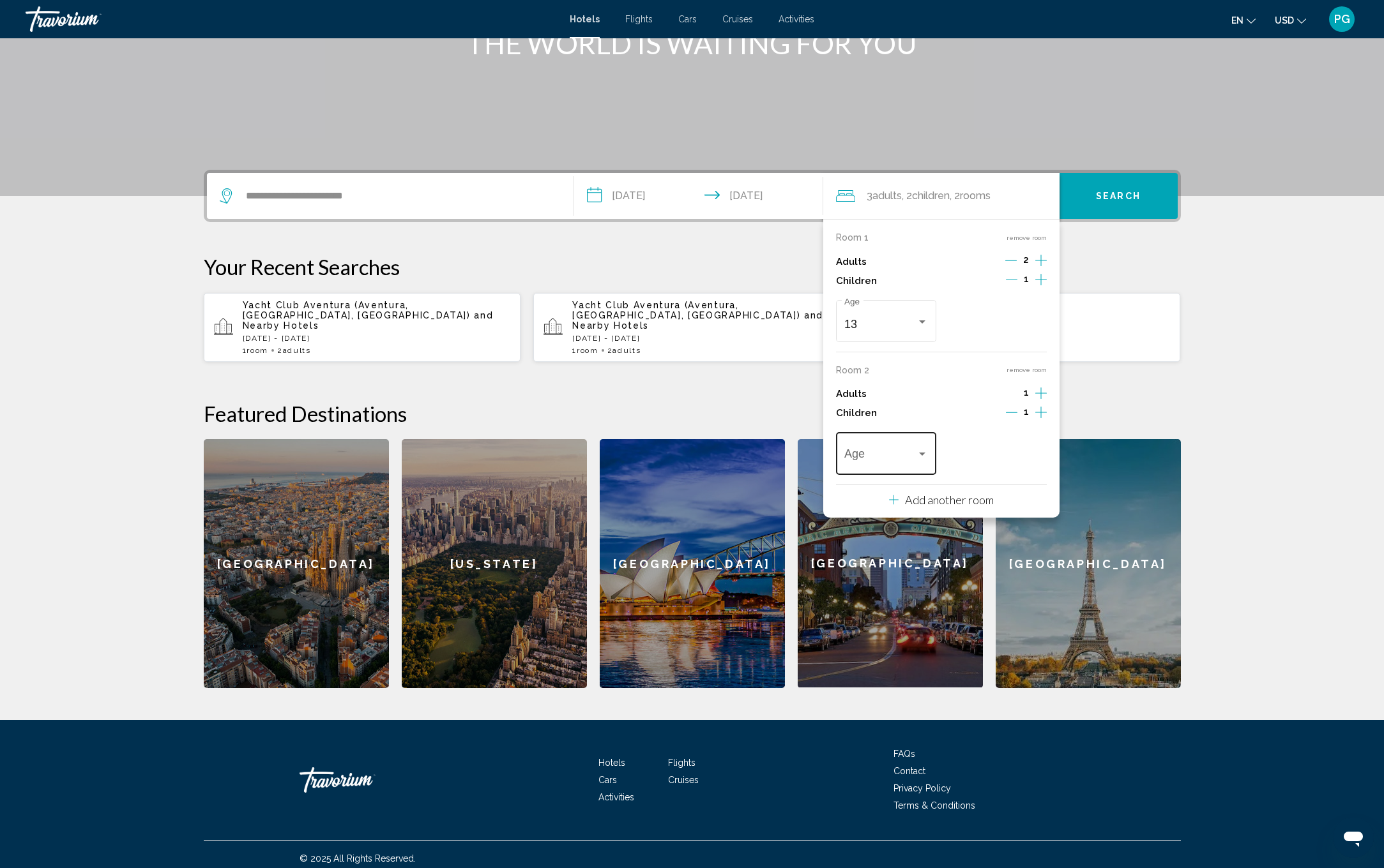
click at [875, 475] on div "Age" at bounding box center [886, 452] width 84 height 45
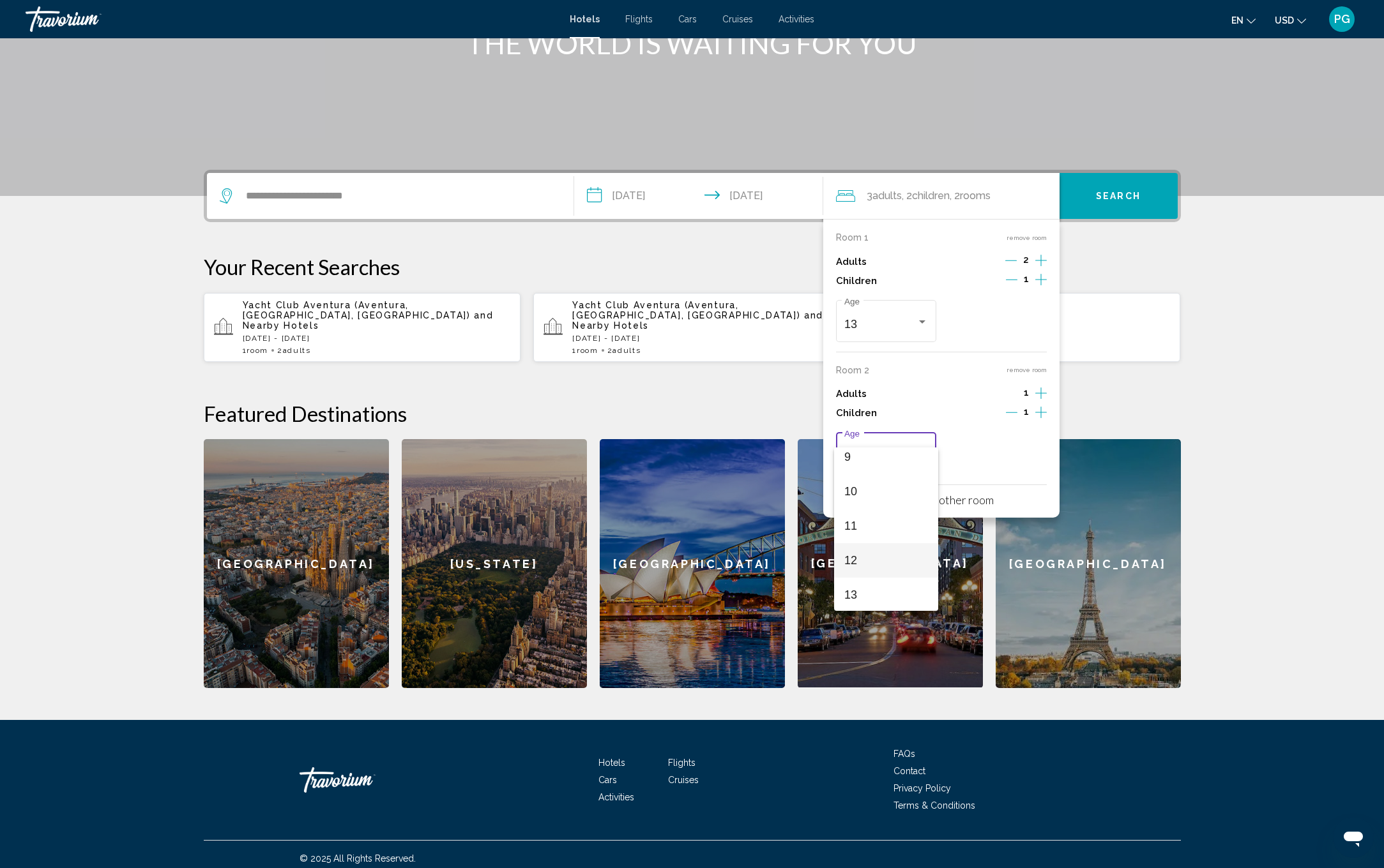
scroll to position [327, 0]
click at [882, 520] on span "11" at bounding box center [886, 516] width 84 height 35
click at [1179, 254] on div "**********" at bounding box center [692, 429] width 1028 height 519
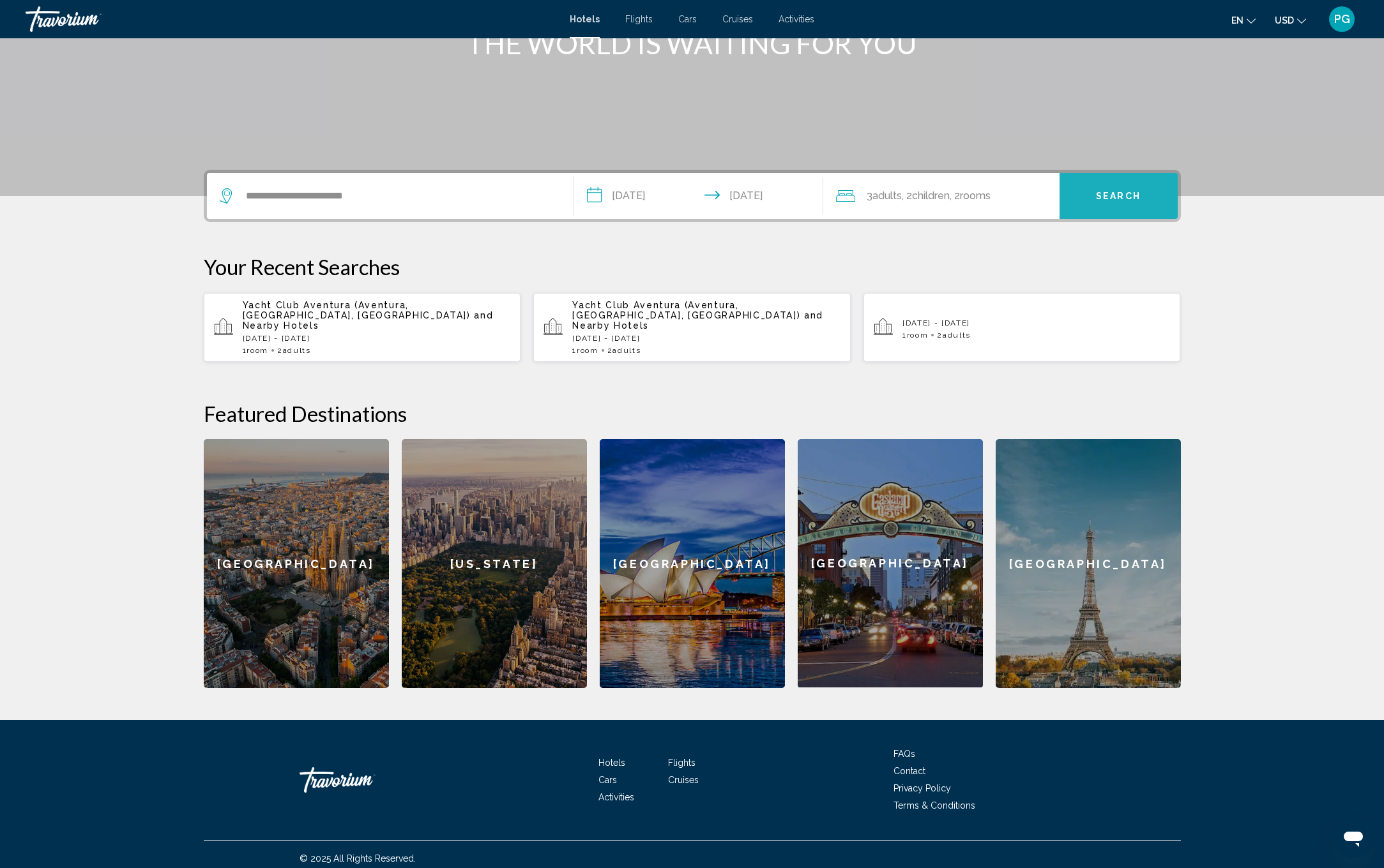
click at [1114, 198] on span "Search" at bounding box center [1118, 196] width 45 height 10
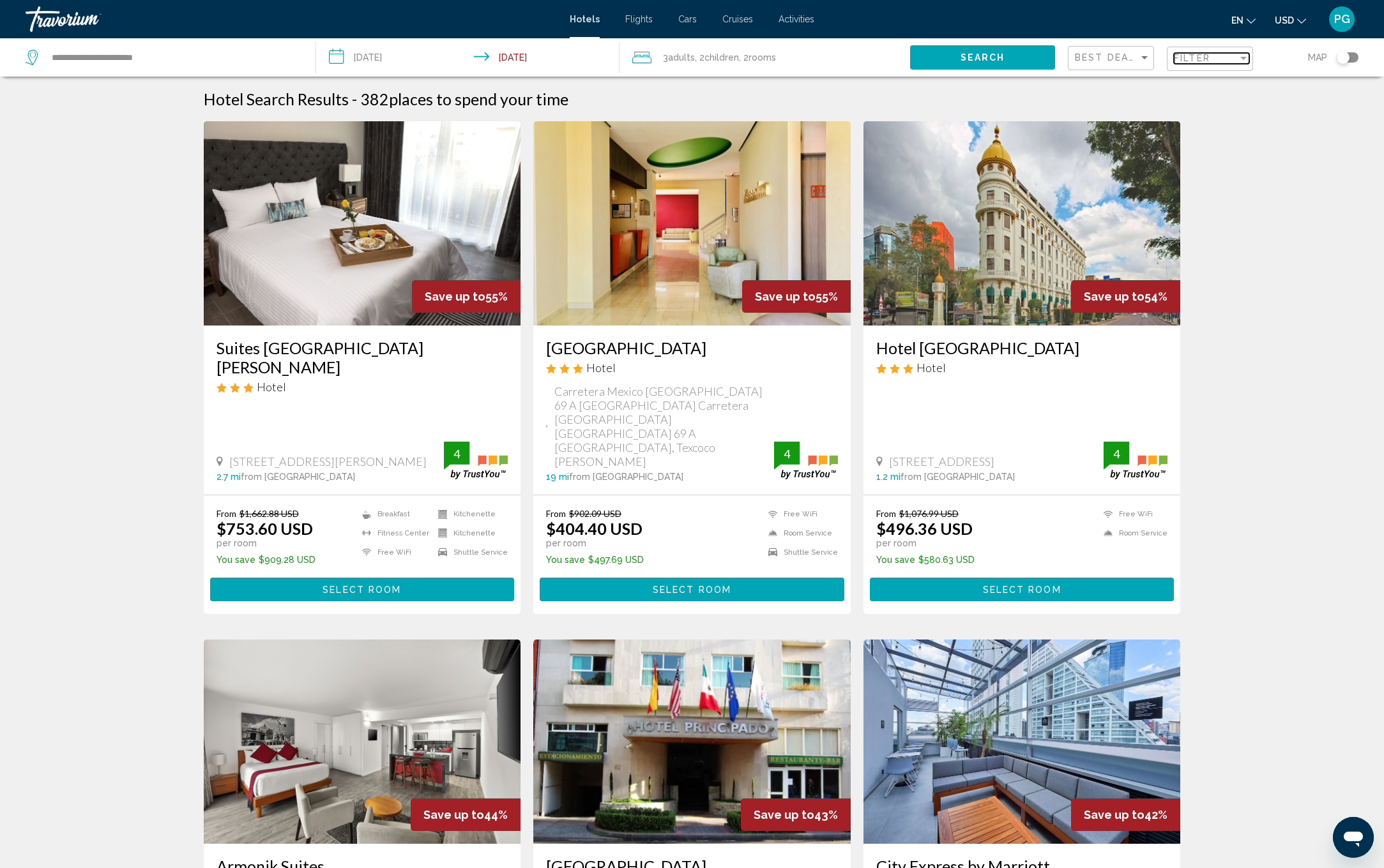
click at [1229, 59] on div "Filter" at bounding box center [1205, 58] width 63 height 10
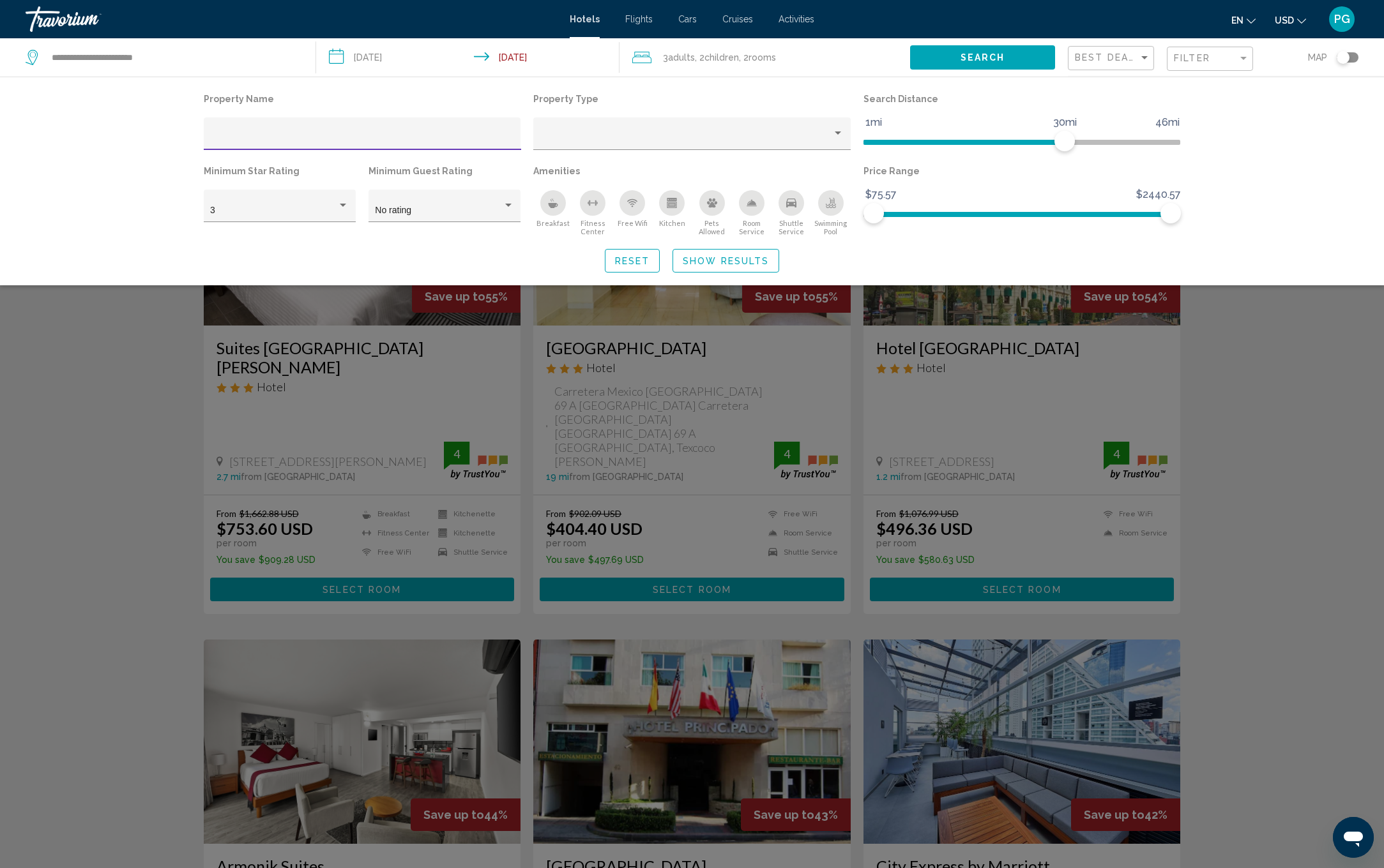
click at [287, 133] on input "Hotel Filters" at bounding box center [362, 138] width 304 height 10
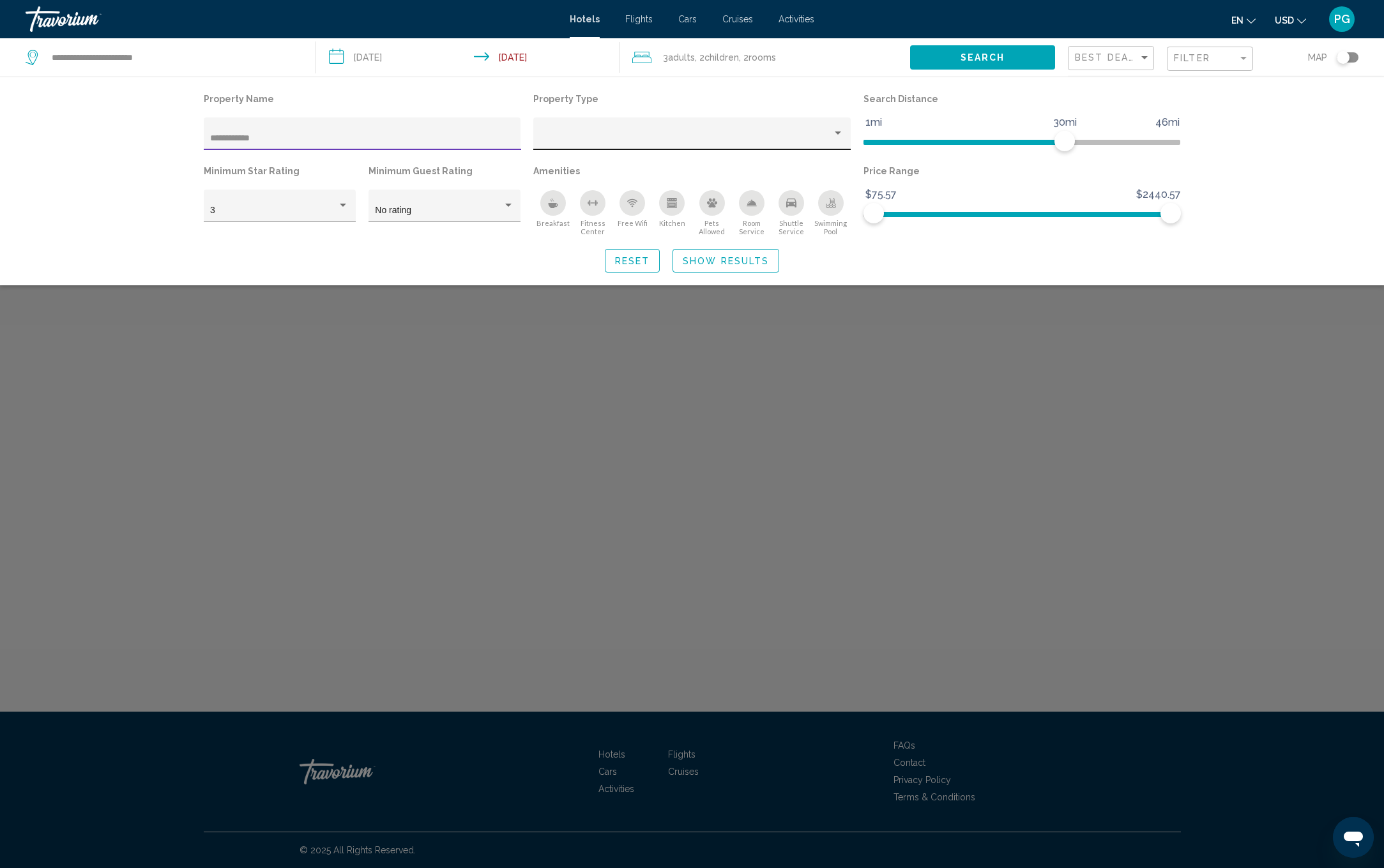
type input "**********"
click at [811, 141] on div "Property type" at bounding box center [687, 138] width 292 height 10
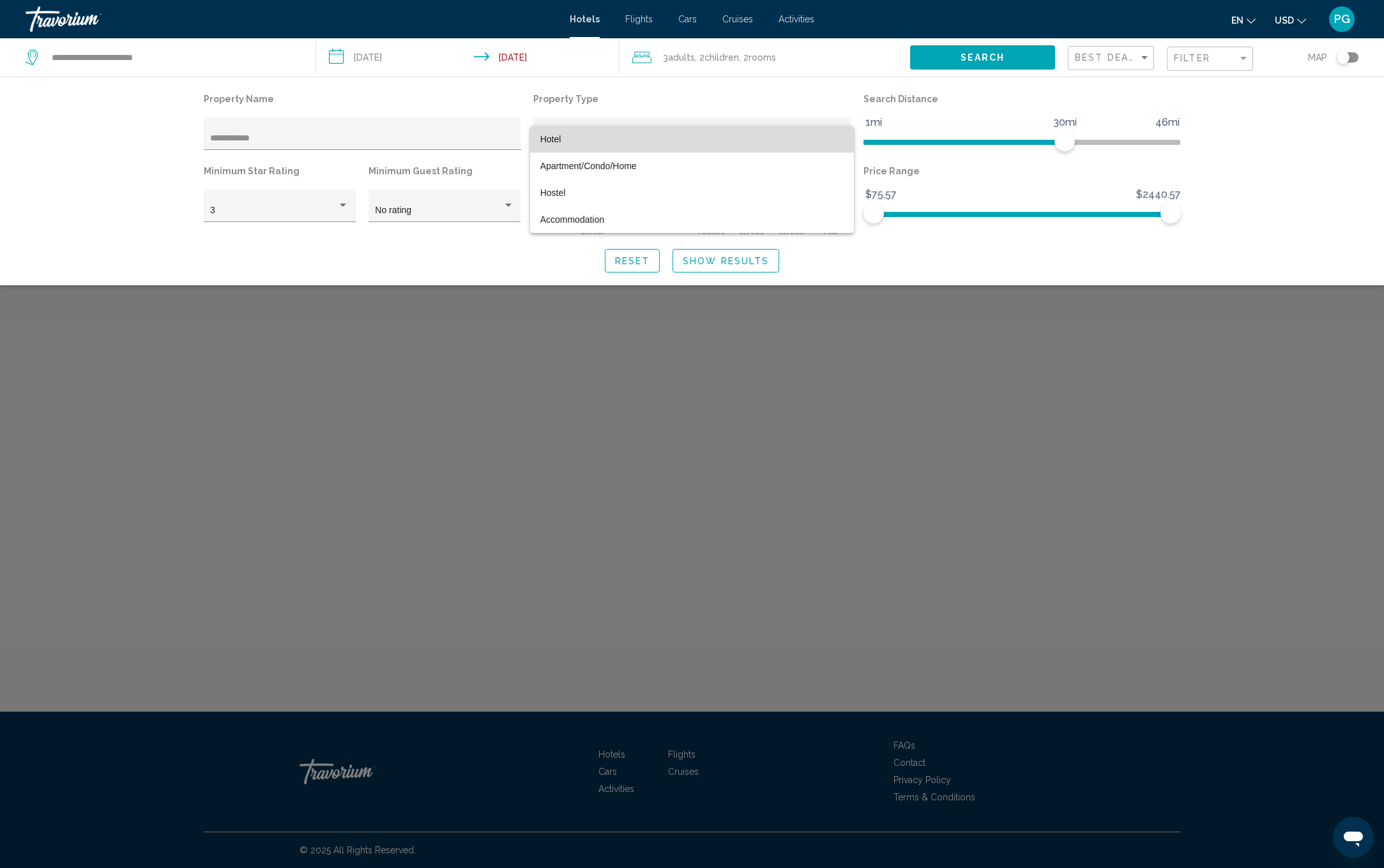
click at [557, 136] on span "Hotel" at bounding box center [551, 139] width 21 height 10
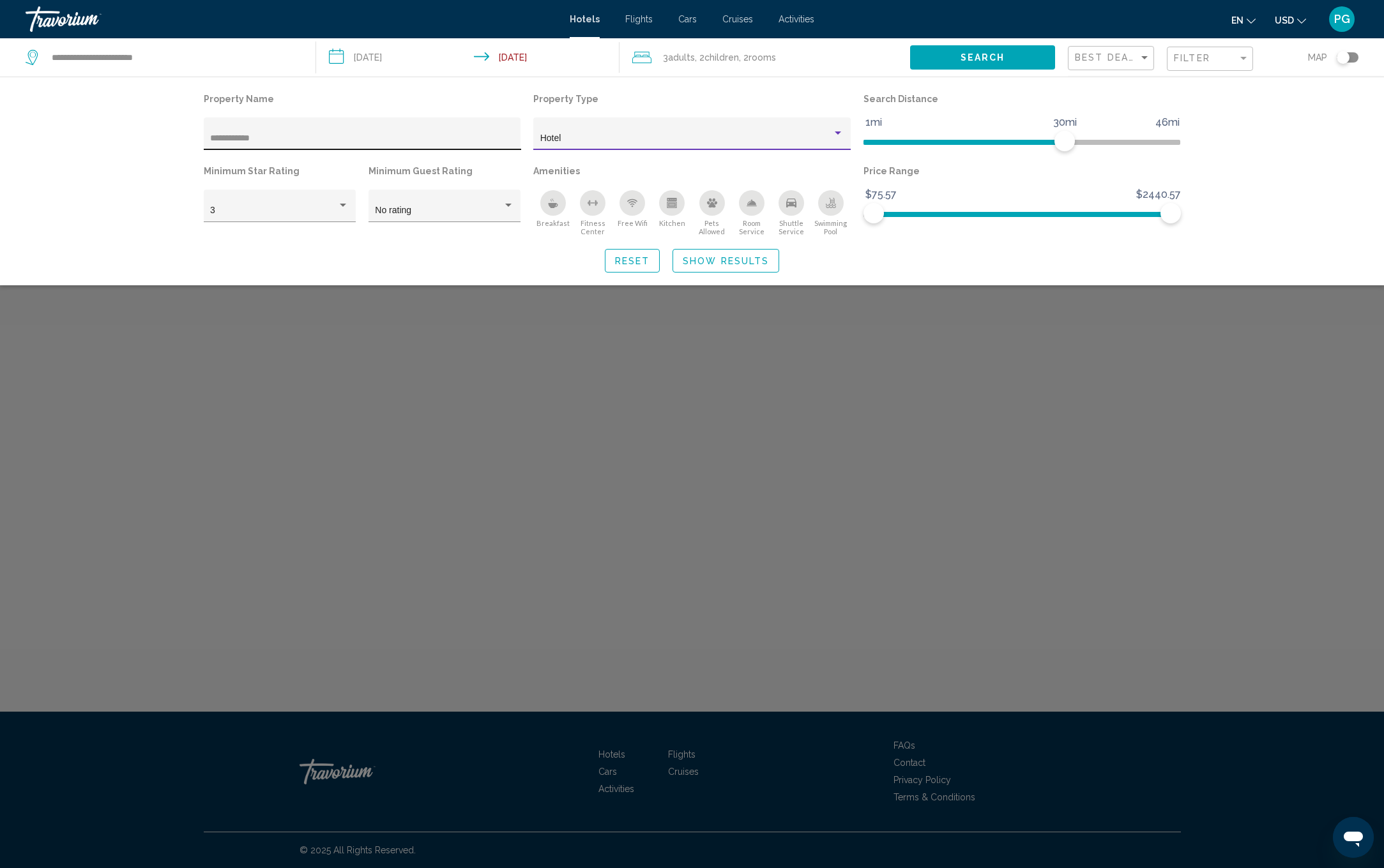
click at [414, 136] on input "**********" at bounding box center [362, 138] width 304 height 10
drag, startPoint x: 1103, startPoint y: 143, endPoint x: 1168, endPoint y: 145, distance: 65.0
click at [1168, 142] on ngx-slider "1mi 46mi 46mi" at bounding box center [1022, 141] width 317 height 2
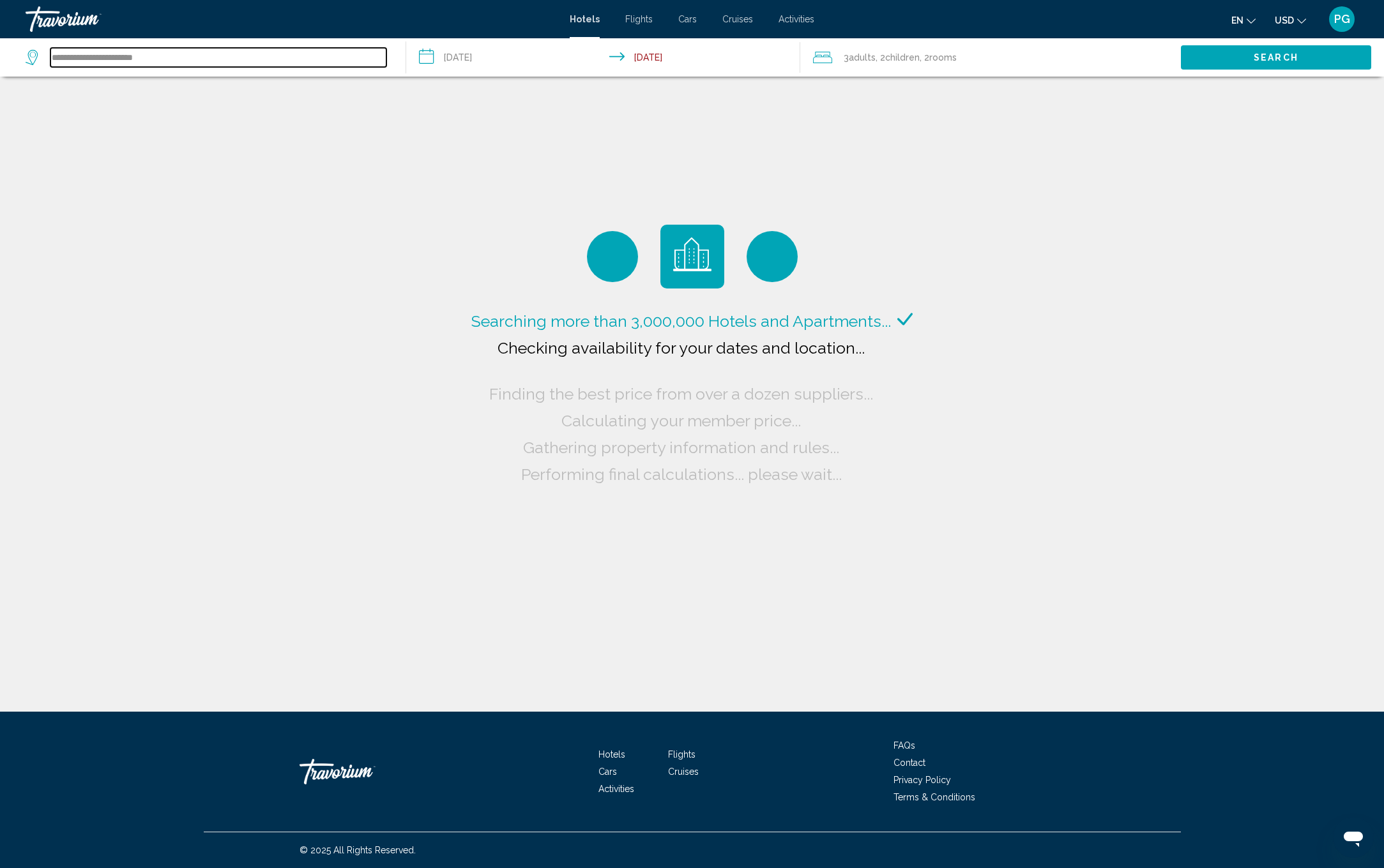
click at [116, 62] on input "**********" at bounding box center [218, 58] width 336 height 19
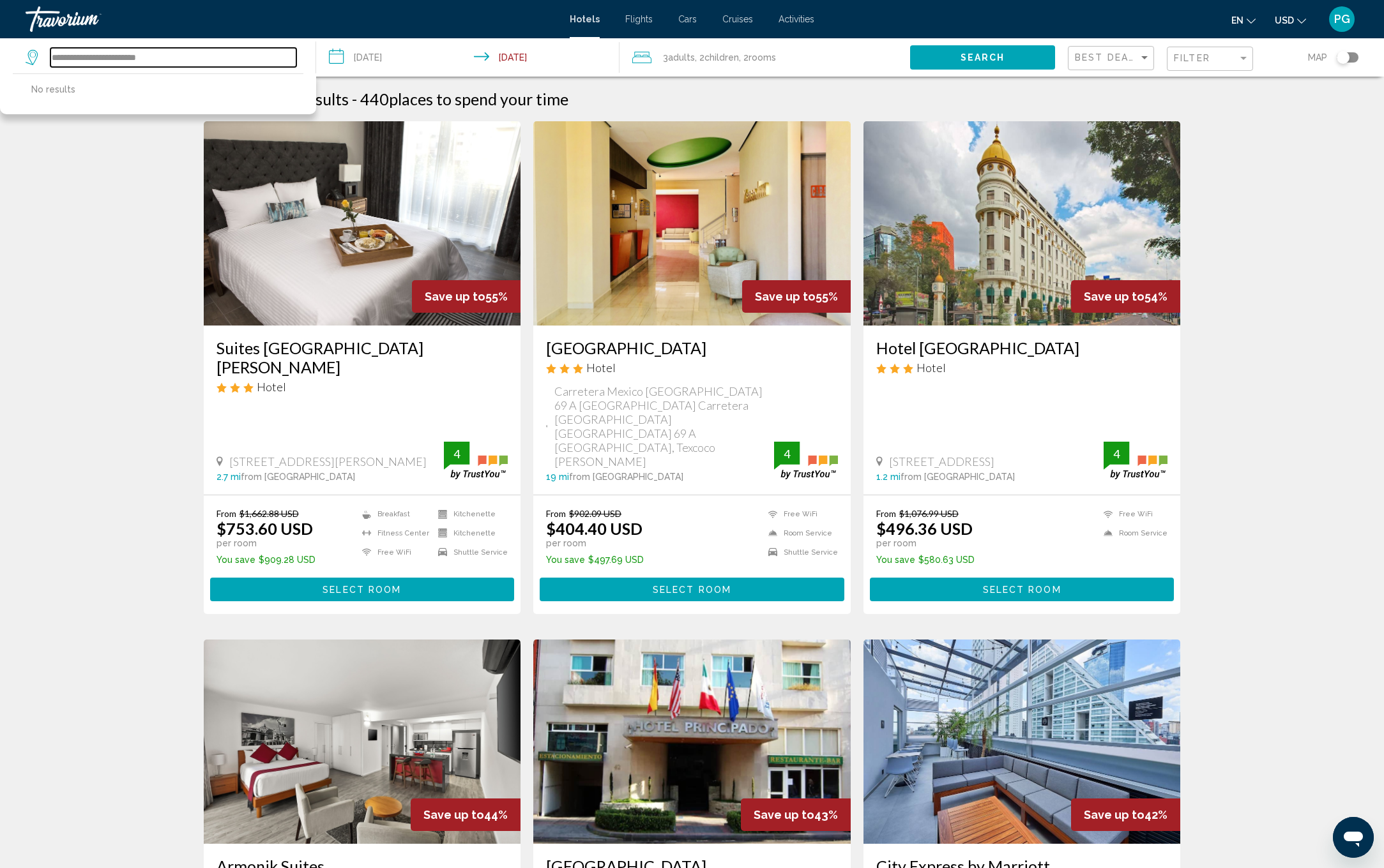
click at [206, 55] on input "**********" at bounding box center [174, 58] width 246 height 19
type input "*"
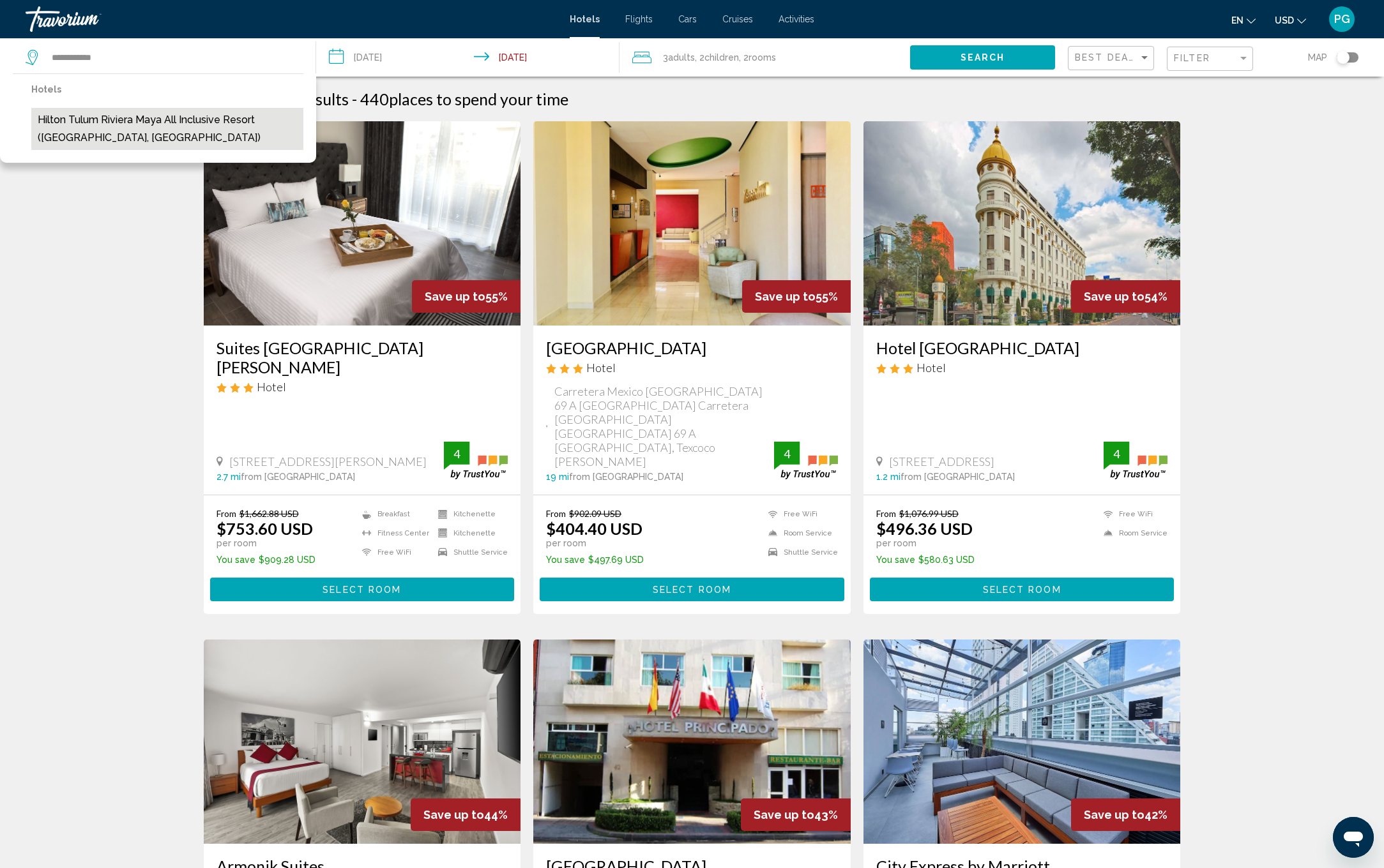
click at [177, 122] on button "Hilton Tulum Riviera Maya All Inclusive Resort ([GEOGRAPHIC_DATA], [GEOGRAPHIC_…" at bounding box center [167, 128] width 272 height 42
type input "**********"
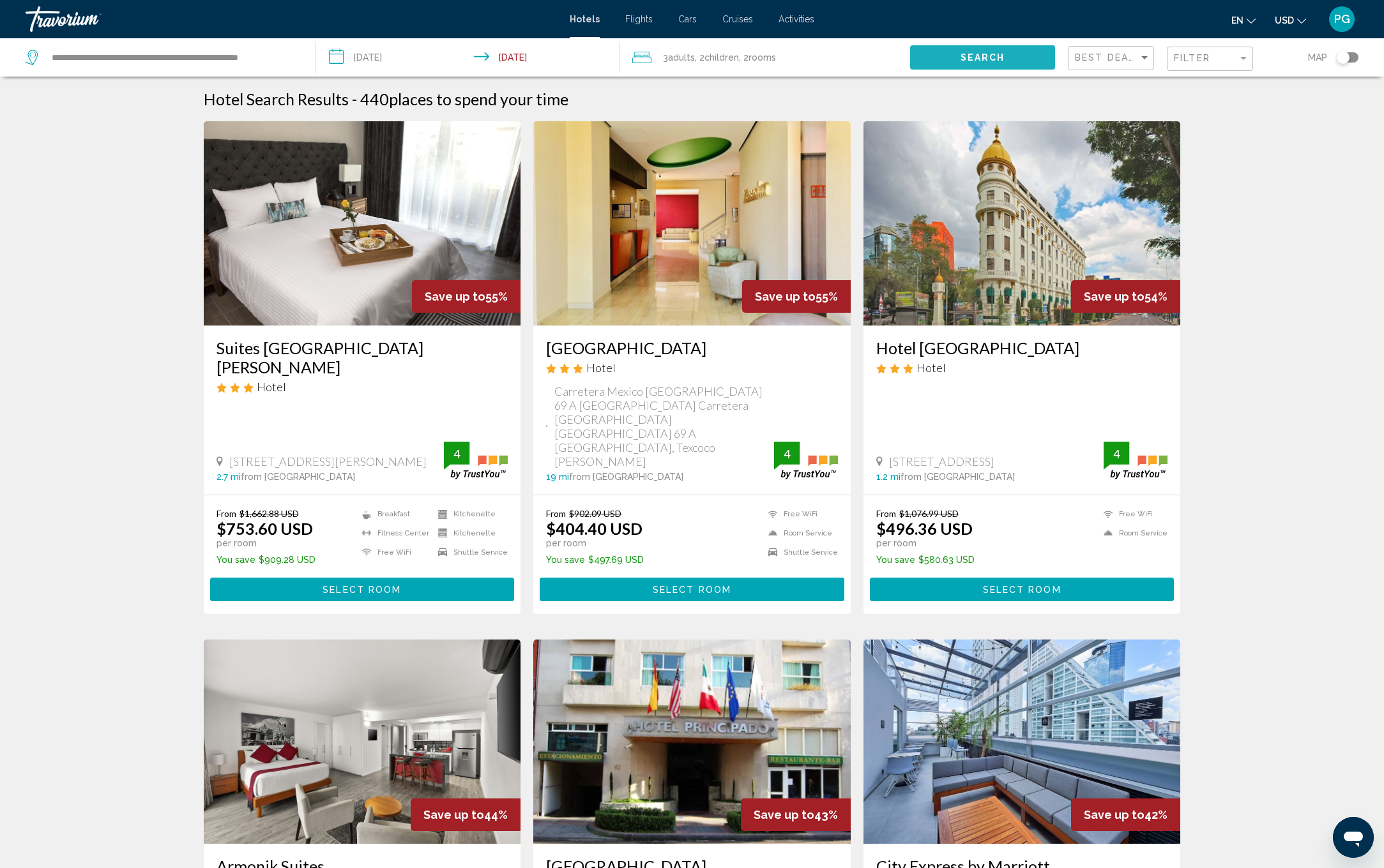
click at [976, 59] on span "Search" at bounding box center [983, 58] width 45 height 10
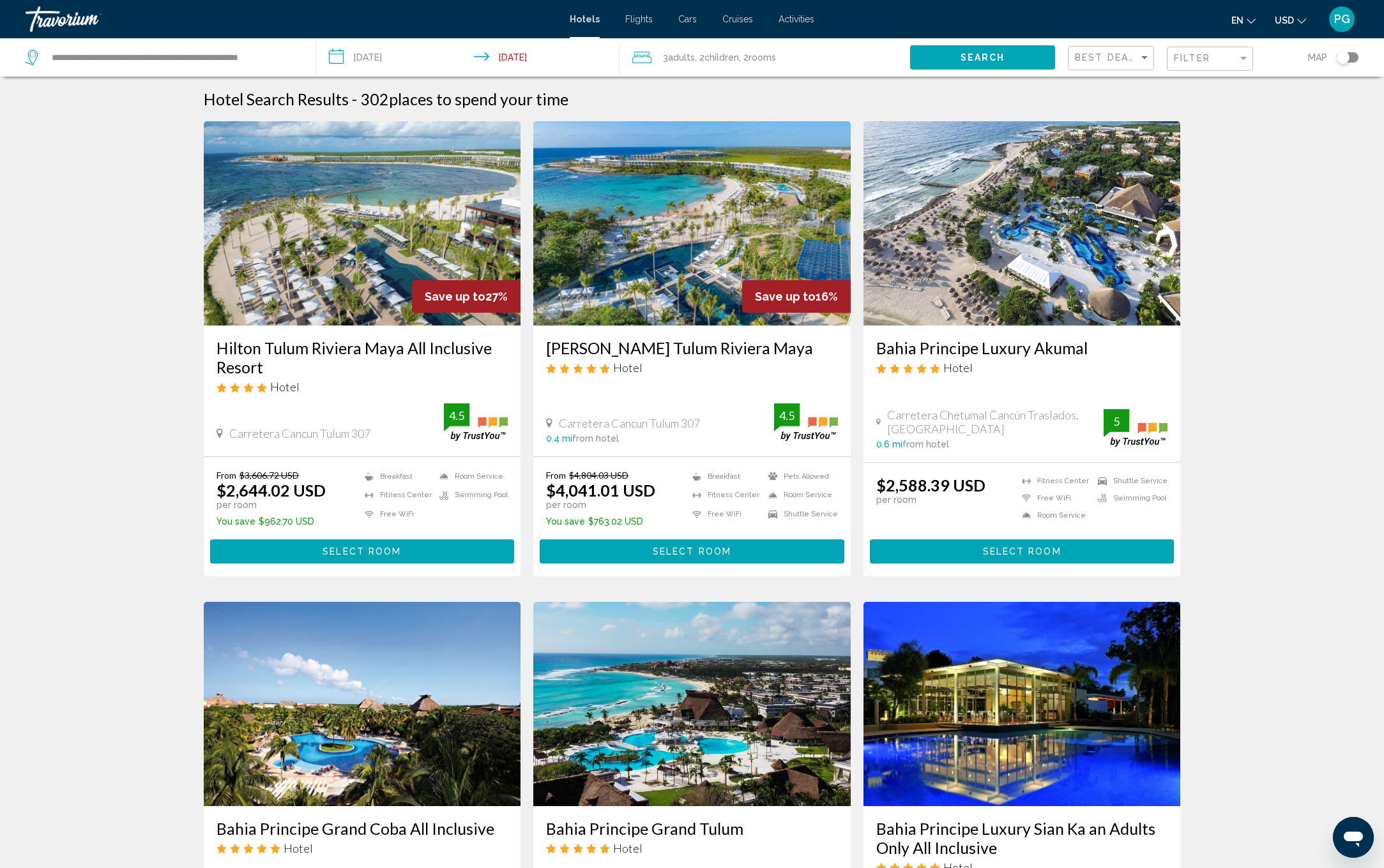
click at [361, 550] on span "Select Room" at bounding box center [361, 552] width 79 height 10
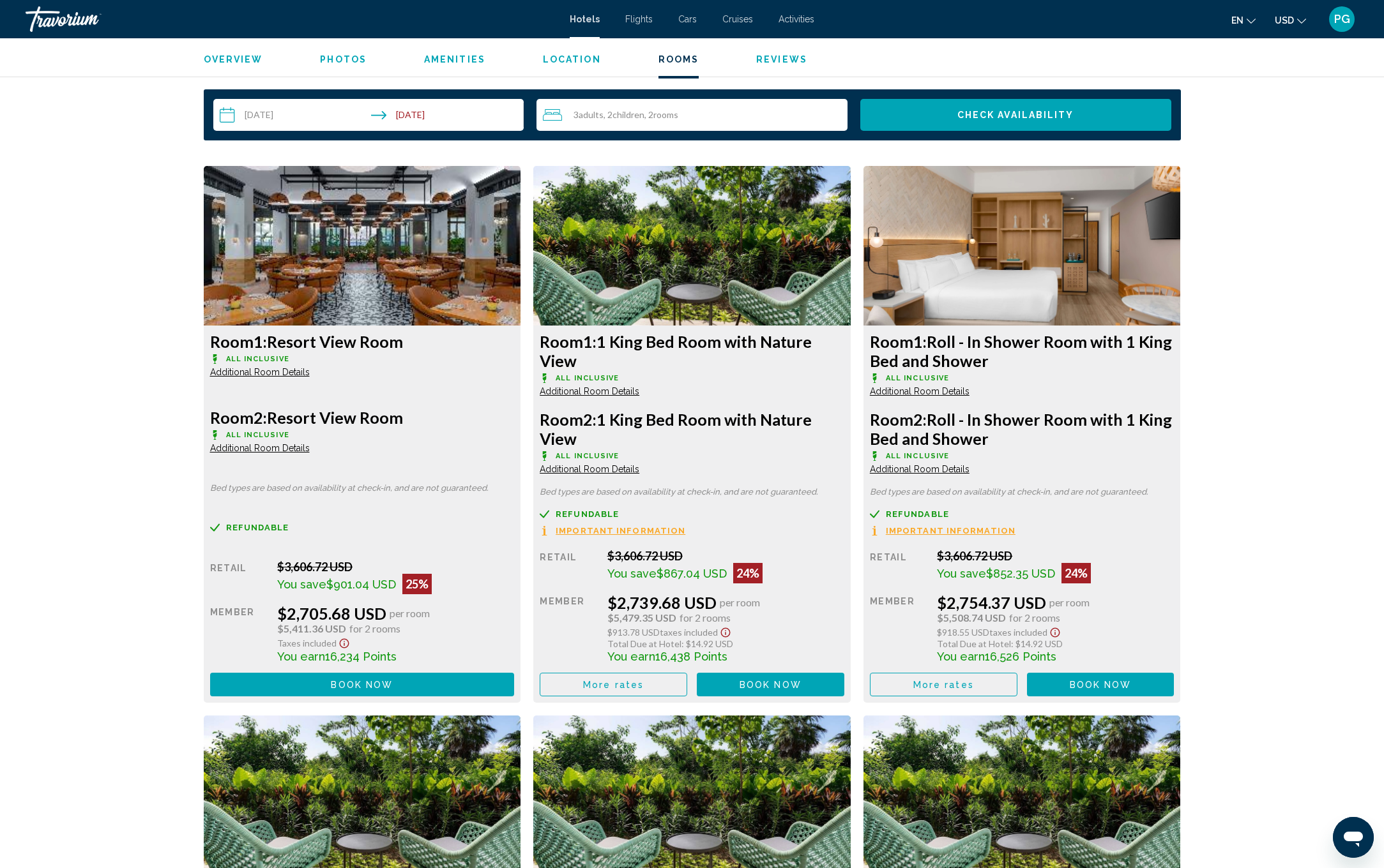
scroll to position [1603, 0]
click at [267, 450] on span "Additional Room Details" at bounding box center [260, 449] width 100 height 10
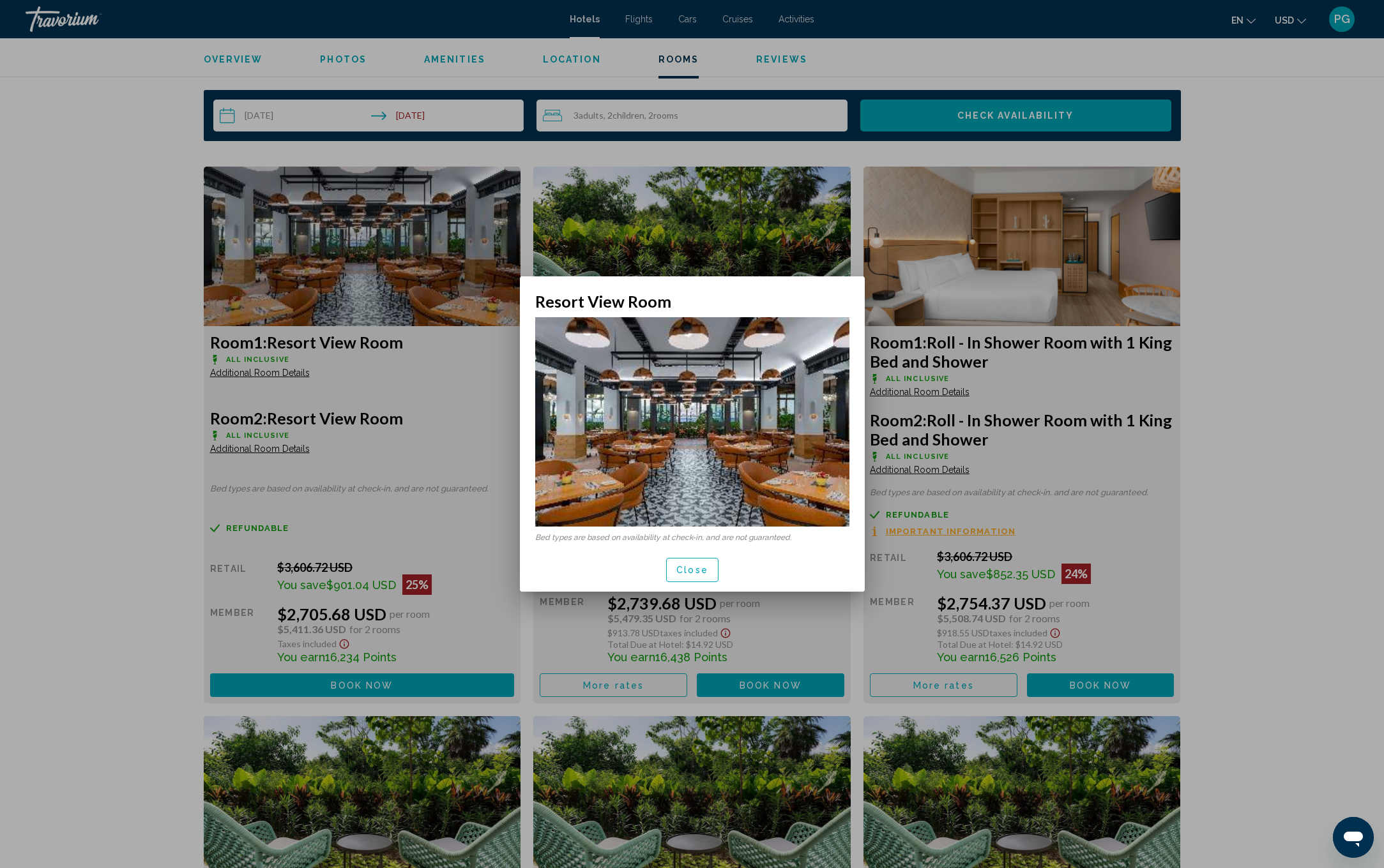
scroll to position [0, 0]
click at [700, 573] on span "Close" at bounding box center [692, 570] width 32 height 10
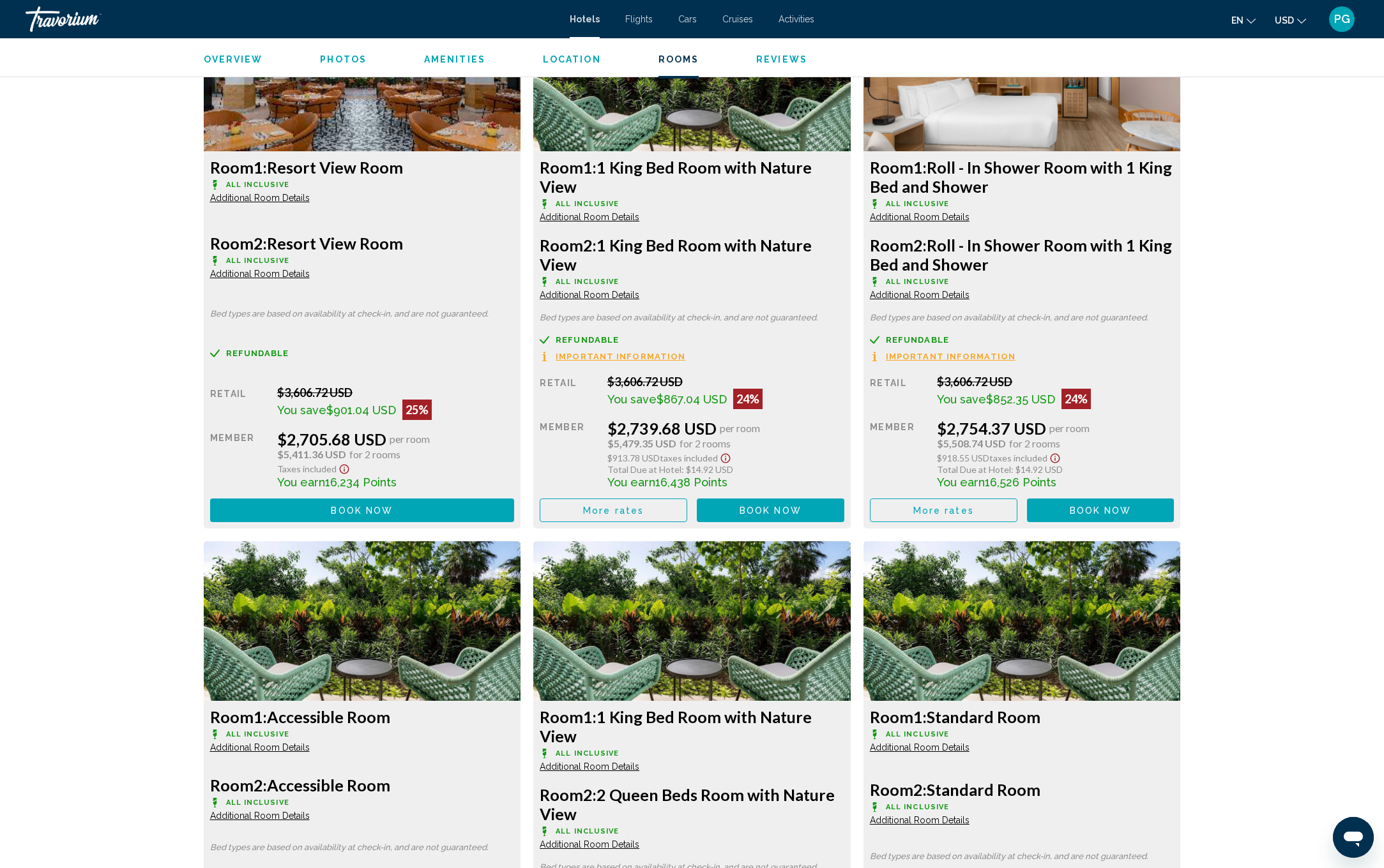
scroll to position [1771, 0]
